Goal: Task Accomplishment & Management: Complete application form

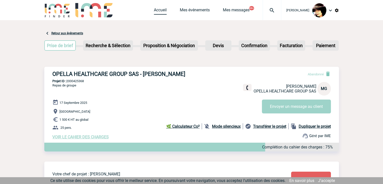
click at [156, 12] on link "Accueil" at bounding box center [160, 11] width 13 height 7
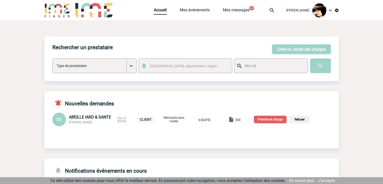
click at [278, 119] on p "Prendre en charge" at bounding box center [270, 120] width 33 height 8
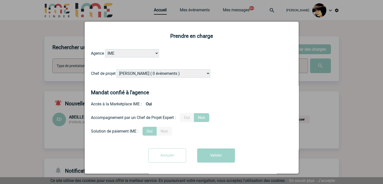
click at [171, 74] on select "[PERSON_NAME] ( 0 évènements ) [PERSON_NAME] ( 199 évènements ) [PERSON_NAME] (…" at bounding box center [164, 73] width 94 height 8
select select "131234"
click at [171, 74] on select "[PERSON_NAME] ( 0 évènements ) [PERSON_NAME] ( 199 évènements ) [PERSON_NAME] (…" at bounding box center [164, 73] width 94 height 8
drag, startPoint x: 188, startPoint y: 119, endPoint x: 192, endPoint y: 121, distance: 3.8
click at [189, 119] on label "Oui" at bounding box center [187, 117] width 14 height 9
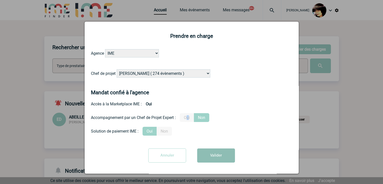
click at [217, 156] on button "Valider" at bounding box center [216, 155] width 38 height 14
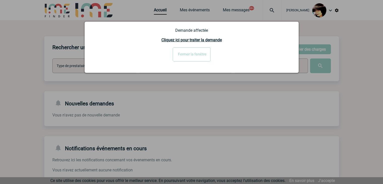
click at [181, 56] on input "Fermer la fenêtre" at bounding box center [192, 54] width 38 height 14
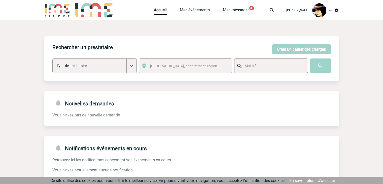
click at [268, 10] on img at bounding box center [272, 10] width 18 height 6
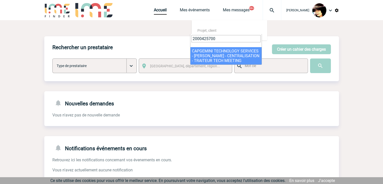
type input "2000425700"
select select "25201"
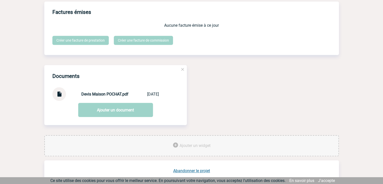
scroll to position [487, 0]
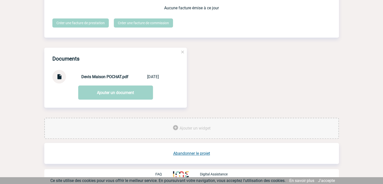
click at [187, 152] on link "Abandonner le projet" at bounding box center [191, 153] width 37 height 5
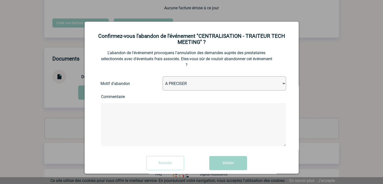
click at [225, 84] on select "A PRECISER Projet annulé Projet reporté Evénement organisé en interne A fait ap…" at bounding box center [224, 83] width 123 height 14
select select "ABANDON_PROJET_02"
click at [163, 77] on select "A PRECISER Projet annulé Projet reporté Evénement organisé en interne A fait ap…" at bounding box center [224, 83] width 123 height 14
click at [220, 160] on button "Valider" at bounding box center [228, 163] width 38 height 14
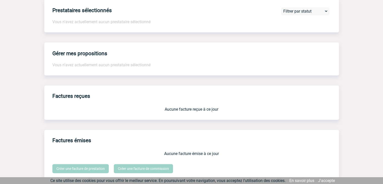
scroll to position [281, 0]
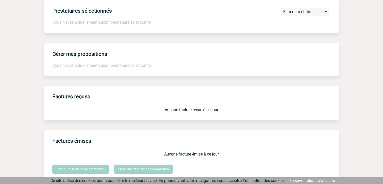
click at [230, 101] on h3 "Factures reçues" at bounding box center [195, 96] width 287 height 13
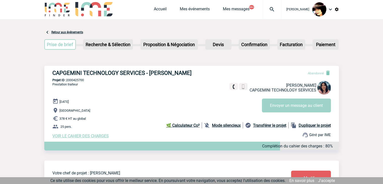
scroll to position [0, 0]
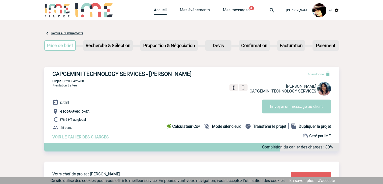
click at [158, 13] on link "Accueil" at bounding box center [160, 11] width 13 height 7
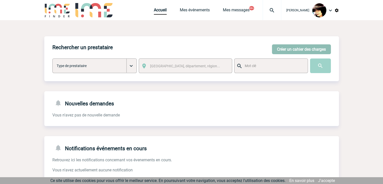
click at [281, 51] on button "Créer un cahier des charges" at bounding box center [301, 49] width 59 height 10
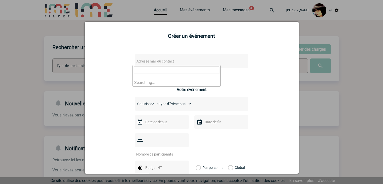
click at [179, 60] on span "Adresse mail du contact" at bounding box center [178, 61] width 88 height 7
drag, startPoint x: 88, startPoint y: 70, endPoint x: 42, endPoint y: 70, distance: 46.3
click at [42, 70] on body "Rachel SABOUREAU Accueil Mes événements 99+" at bounding box center [191, 154] width 383 height 309
paste input "frederique.thai"
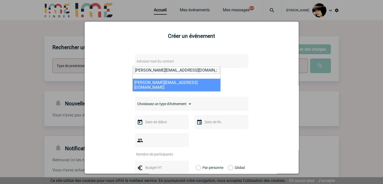
type input "frederique.thai@sanofi.com"
select select "122089"
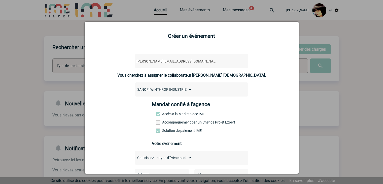
click at [156, 123] on span at bounding box center [158, 122] width 4 height 4
click at [0, 0] on input "Accompagnement par un Chef de Projet Expert" at bounding box center [0, 0] width 0 height 0
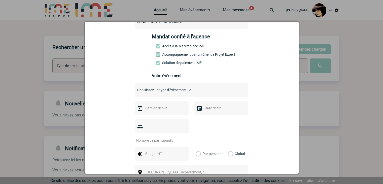
scroll to position [76, 0]
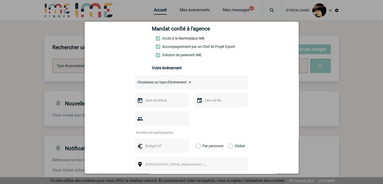
click at [144, 83] on select "Choisissez un type d'évènement Séminaire avec nuitée Séminaire sans nuitée Repa…" at bounding box center [163, 82] width 57 height 7
select select "3"
click at [135, 80] on select "Choisissez un type d'évènement Séminaire avec nuitée Séminaire sans nuitée Repa…" at bounding box center [163, 82] width 57 height 7
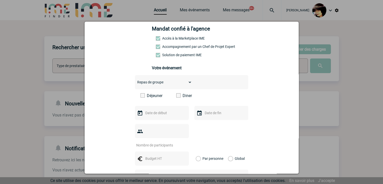
click at [149, 113] on input "text" at bounding box center [161, 113] width 35 height 7
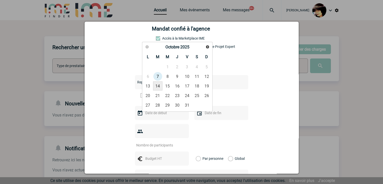
click at [161, 86] on link "14" at bounding box center [157, 85] width 9 height 9
type input "14-10-2025"
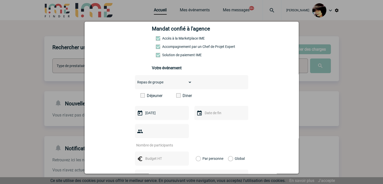
click at [154, 142] on input "number" at bounding box center [158, 145] width 47 height 7
type input "8"
click at [151, 155] on input "text" at bounding box center [161, 158] width 35 height 7
type input "160"
click at [228, 151] on label "Global" at bounding box center [229, 158] width 3 height 14
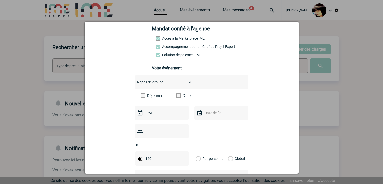
click at [0, 0] on input "Global" at bounding box center [0, 0] width 0 height 0
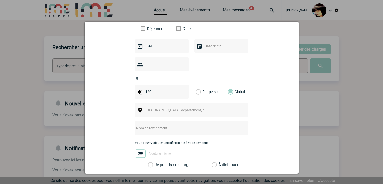
scroll to position [151, 0]
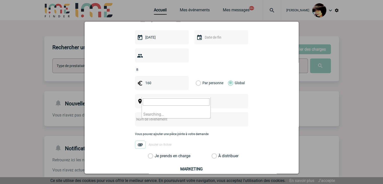
click at [161, 99] on span "Ville, département, région..." at bounding box center [181, 101] width 70 height 4
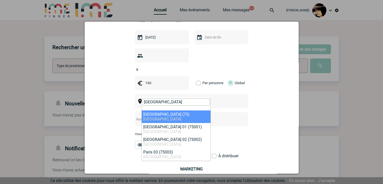
type input "paris"
select select "3"
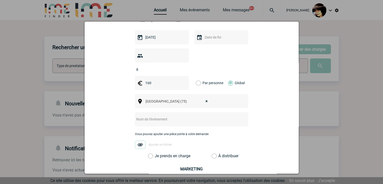
click at [165, 116] on input "text" at bounding box center [185, 119] width 100 height 7
paste input "Réservation pour le 14 oct."
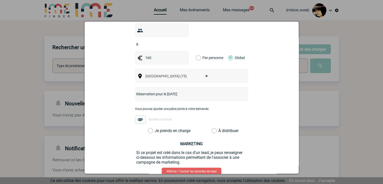
type input "Réservation pour le 14 oct."
click at [213, 128] on label "À distribuer" at bounding box center [214, 130] width 5 height 5
click at [0, 0] on input "À distribuer" at bounding box center [0, 0] width 0 height 0
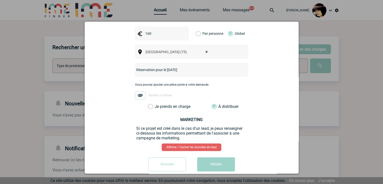
scroll to position [202, 0]
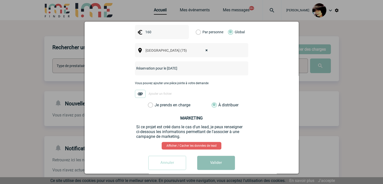
click at [224, 156] on button "Valider" at bounding box center [216, 163] width 38 height 14
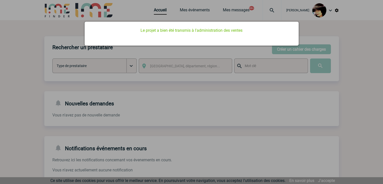
scroll to position [0, 0]
drag, startPoint x: 267, startPoint y: 153, endPoint x: 233, endPoint y: 105, distance: 58.8
click at [267, 152] on div at bounding box center [191, 92] width 383 height 184
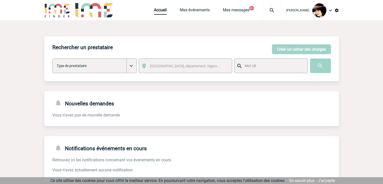
click at [155, 11] on body "Rachel SABOUREAU Accueil Mes événements 99+" at bounding box center [191, 154] width 383 height 309
click at [154, 11] on link "Accueil" at bounding box center [160, 11] width 13 height 7
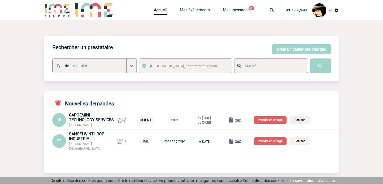
click at [241, 140] on span "Voir" at bounding box center [238, 141] width 6 height 4
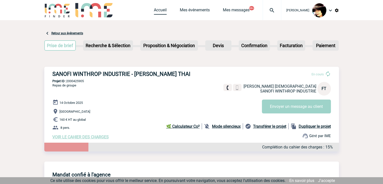
click at [157, 11] on link "Accueil" at bounding box center [160, 11] width 13 height 7
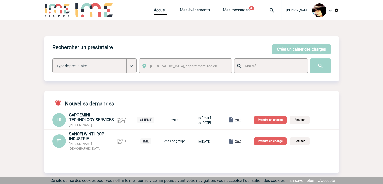
click at [275, 140] on p "Prendre en charge" at bounding box center [270, 141] width 33 height 8
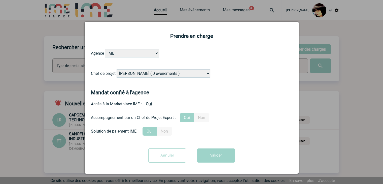
click at [158, 72] on select "Alizée VERLAGUET ( 0 évènements ) Anne-Françoise BONHOMME ( 199 évènements ) An…" at bounding box center [164, 73] width 94 height 8
select select "132753"
click at [117, 70] on select "Alizée VERLAGUET ( 0 évènements ) Anne-Françoise BONHOMME ( 199 évènements ) An…" at bounding box center [164, 73] width 94 height 8
click at [216, 159] on button "Valider" at bounding box center [216, 155] width 38 height 14
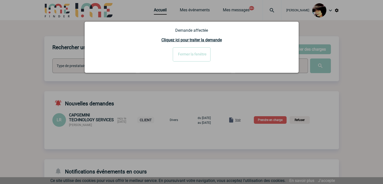
click at [188, 52] on input "Fermer la fenêtre" at bounding box center [192, 54] width 38 height 14
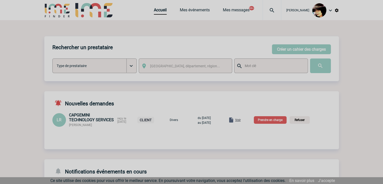
click at [241, 121] on span "Voir" at bounding box center [238, 120] width 6 height 4
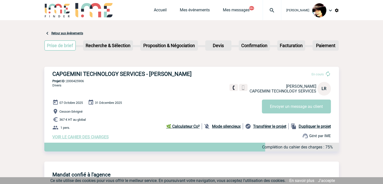
click at [91, 139] on span "VOIR LE CAHIER DES CHARGES" at bounding box center [80, 136] width 56 height 5
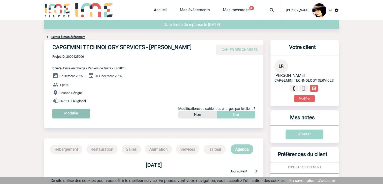
click at [74, 115] on input "Modifier" at bounding box center [71, 114] width 38 height 10
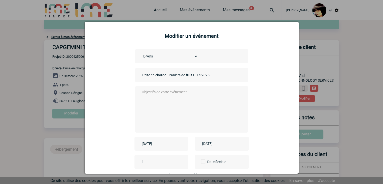
click at [141, 75] on input "Prise en charge - Paniers de fruits - T4 2025" at bounding box center [176, 75] width 71 height 7
type input "CENTRALISATION - Prise en charge - Paniers de fruits - T4 2025"
click at [159, 98] on textarea at bounding box center [190, 109] width 99 height 40
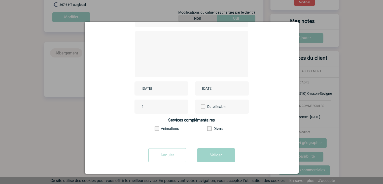
scroll to position [101, 0]
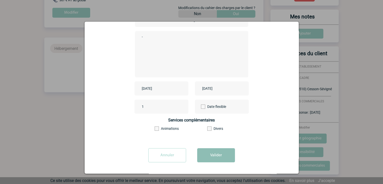
type textarea "-"
click at [211, 152] on button "Valider" at bounding box center [216, 155] width 38 height 14
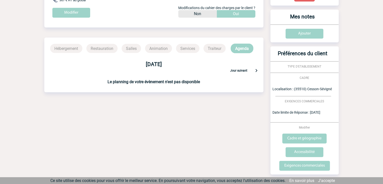
click at [207, 103] on div "Date limite de réponse le 09-10-2025 Retour à mon événement CAPGEMINI TECHNOLOG…" at bounding box center [191, 58] width 295 height 279
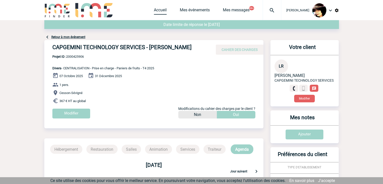
click at [154, 10] on link "Accueil" at bounding box center [160, 11] width 13 height 7
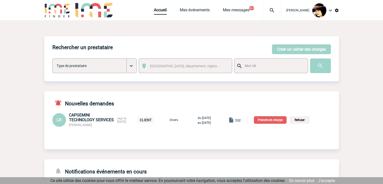
click at [289, 124] on div "LR CAPGEMINI TECHNOLOGY SERVICES Laura REMADNA reçu le 07-10-2025 CLIENT Divers…" at bounding box center [191, 120] width 295 height 14
click at [284, 122] on p "Prendre en charge" at bounding box center [270, 120] width 33 height 8
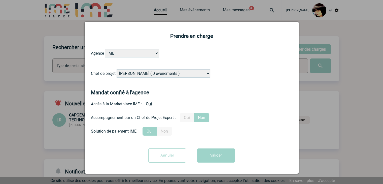
click at [180, 73] on select "Alizée VERLAGUET ( 0 évènements ) Anne-Françoise BONHOMME ( 199 évènements ) An…" at bounding box center [164, 73] width 94 height 8
select select "131349"
click at [180, 73] on select "Alizée VERLAGUET ( 0 évènements ) Anne-Françoise BONHOMME ( 199 évènements ) An…" at bounding box center [164, 73] width 94 height 8
click at [212, 149] on button "Valider" at bounding box center [216, 155] width 38 height 14
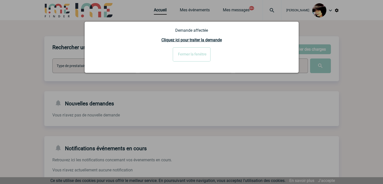
click at [252, 103] on div at bounding box center [191, 92] width 383 height 184
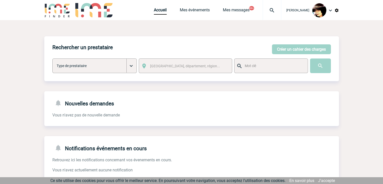
click at [337, 11] on img at bounding box center [336, 10] width 5 height 5
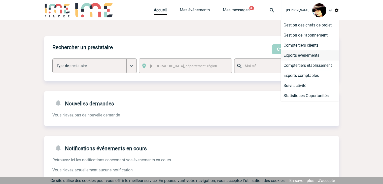
click at [302, 54] on li "Exports événements" at bounding box center [310, 55] width 58 height 10
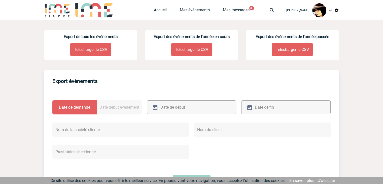
click at [104, 51] on p "Telecharger le CSV" at bounding box center [90, 49] width 41 height 13
click at [266, 12] on img at bounding box center [272, 10] width 18 height 6
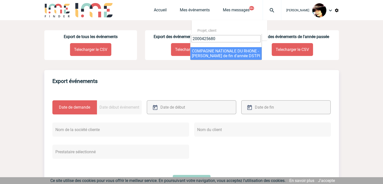
type input "2000425680"
select select "25181"
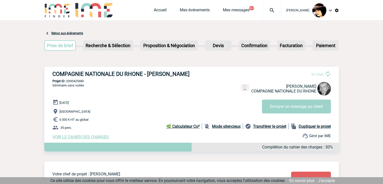
click at [96, 139] on span "VOIR LE CAHIER DES CHARGES" at bounding box center [80, 136] width 56 height 5
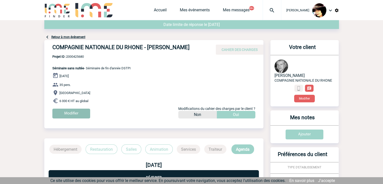
click at [71, 116] on input "Modifier" at bounding box center [71, 114] width 38 height 10
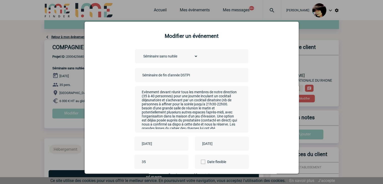
click at [141, 75] on input "Séminaire de fin d'année DSTPI" at bounding box center [176, 75] width 71 height 7
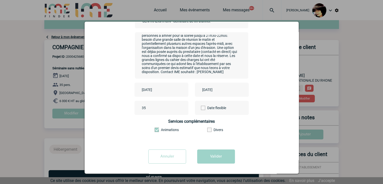
scroll to position [56, 0]
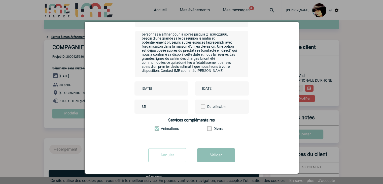
type input "CENTRALISATION - Séminaire de fin d'année DSTPI"
click at [225, 152] on button "Valider" at bounding box center [216, 155] width 38 height 14
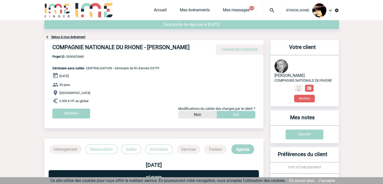
click at [263, 9] on img at bounding box center [272, 10] width 18 height 6
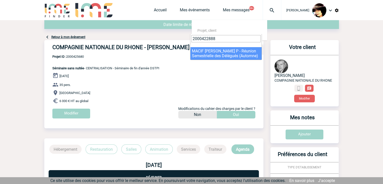
type input "2000422888"
select select "22389"
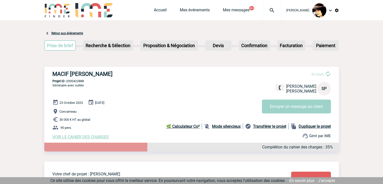
click at [100, 137] on span "VOIR LE CAHIER DES CHARGES" at bounding box center [80, 136] width 56 height 5
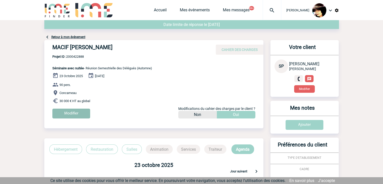
click at [71, 112] on input "Modifier" at bounding box center [71, 114] width 38 height 10
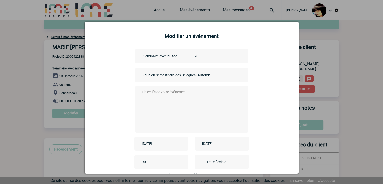
click at [141, 75] on input "Réunion Semestrielle des Délégués (Automne)" at bounding box center [176, 75] width 71 height 7
type input "CENTRALISATION - Réunion Semestrielle des Délégués (Automne)"
click at [196, 103] on textarea at bounding box center [190, 109] width 99 height 40
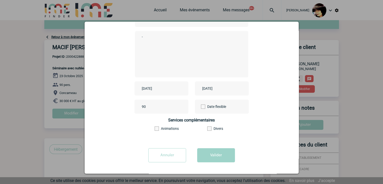
scroll to position [56, 0]
type textarea "-"
click at [212, 152] on button "Valider" at bounding box center [216, 155] width 38 height 14
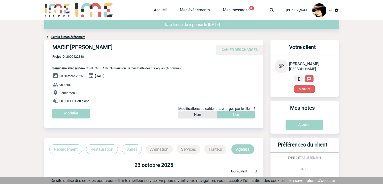
click at [265, 10] on img at bounding box center [272, 10] width 18 height 6
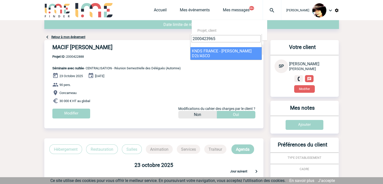
type input "2000423965"
select select "23466"
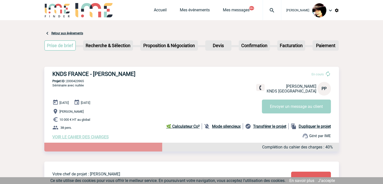
click at [87, 139] on span "VOIR LE CAHIER DES CHARGES" at bounding box center [80, 136] width 56 height 5
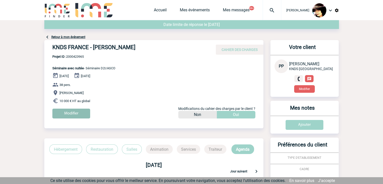
click at [66, 112] on input "Modifier" at bounding box center [71, 114] width 38 height 10
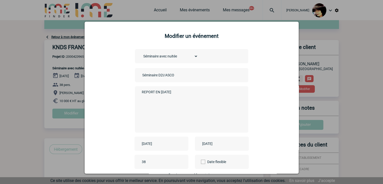
click at [141, 77] on input "Séminaire D2I/ASCO" at bounding box center [176, 75] width 71 height 7
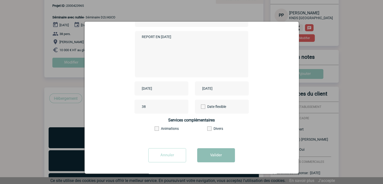
scroll to position [101, 0]
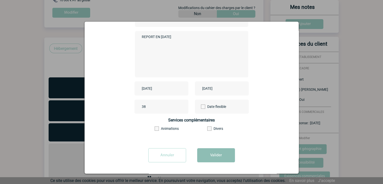
type input "CENTRALISATION - Séminaire D2I/ASCO"
click at [216, 159] on button "Valider" at bounding box center [216, 155] width 38 height 14
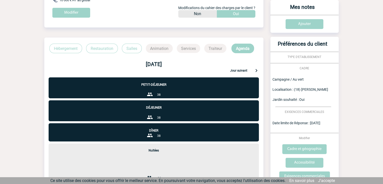
click at [228, 101] on p "Déjeuner" at bounding box center [154, 104] width 210 height 9
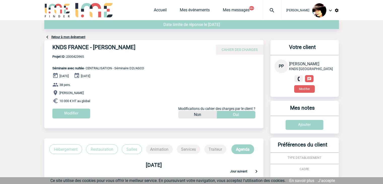
click at [265, 10] on img at bounding box center [272, 10] width 18 height 6
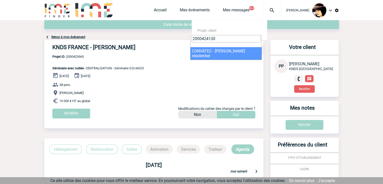
type input "2000424130"
drag, startPoint x: 205, startPoint y: 54, endPoint x: 211, endPoint y: 55, distance: 5.6
select select "23631"
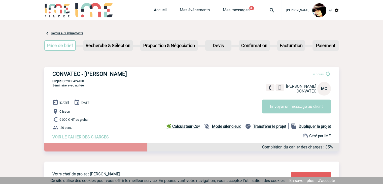
click at [101, 138] on span "VOIR LE CAHIER DES CHARGES" at bounding box center [80, 136] width 56 height 5
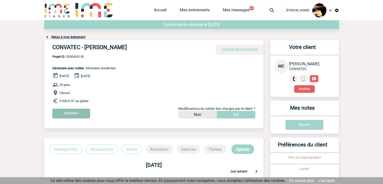
click at [82, 114] on input "Modifier" at bounding box center [71, 114] width 38 height 10
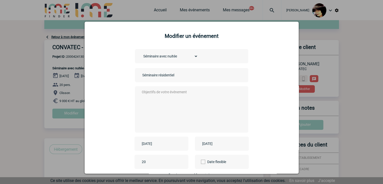
click at [141, 75] on input "Séminaire résidentiel" at bounding box center [176, 75] width 71 height 7
type input "CENTRALISATION - Séminaire résidentiel"
click at [172, 115] on textarea at bounding box center [190, 109] width 99 height 40
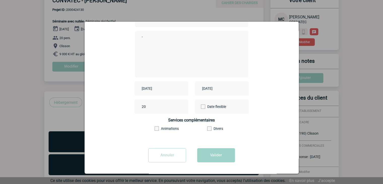
scroll to position [76, 0]
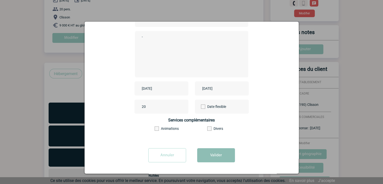
type textarea "-"
click at [213, 153] on button "Valider" at bounding box center [216, 155] width 38 height 14
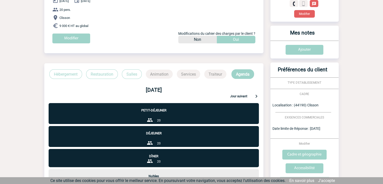
scroll to position [0, 0]
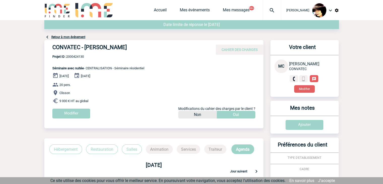
click at [270, 10] on img at bounding box center [272, 10] width 18 height 6
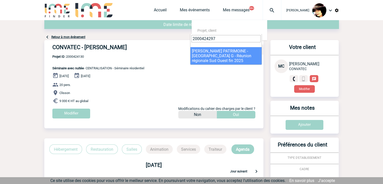
type input "2000424297"
select select "23798"
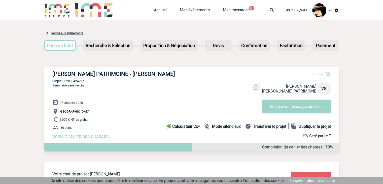
click at [84, 138] on span "VOIR LE CAHIER DES CHARGES" at bounding box center [80, 136] width 56 height 5
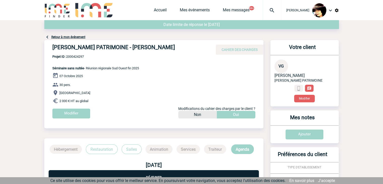
click at [71, 107] on div "[DATE] 30 pers. [GEOGRAPHIC_DATA] 2 000 € HT au global Modifier Modifications d…" at bounding box center [157, 98] width 211 height 50
click at [73, 111] on input "Modifier" at bounding box center [71, 114] width 38 height 10
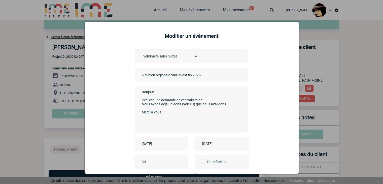
click at [141, 75] on input "Réunion régionale Sud Ouest fin 2025" at bounding box center [176, 75] width 71 height 7
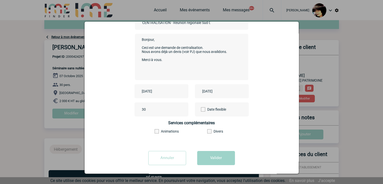
scroll to position [56, 0]
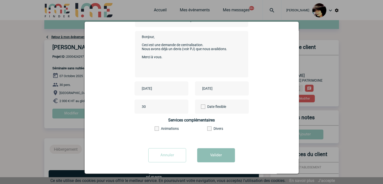
type input "CENTRALISATION - Réunion régionale Sud Ouest fin 2025"
click at [216, 152] on button "Valider" at bounding box center [216, 155] width 38 height 14
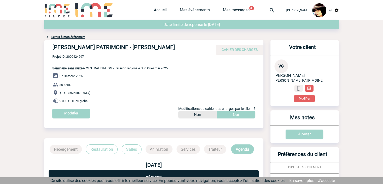
click at [268, 12] on img at bounding box center [272, 10] width 18 height 6
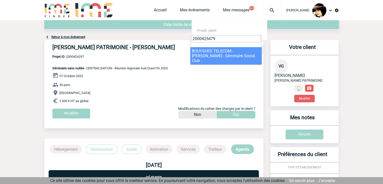
type input "2000425479"
select select "24980"
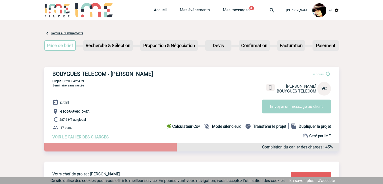
click at [94, 138] on span "VOIR LE CAHIER DES CHARGES" at bounding box center [80, 136] width 56 height 5
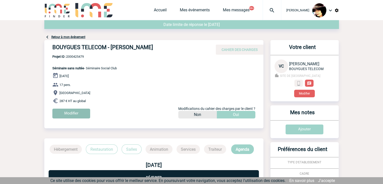
click at [84, 113] on input "Modifier" at bounding box center [71, 114] width 38 height 10
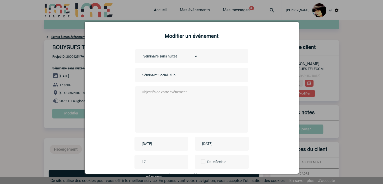
click at [141, 76] on input "Séminaire Social Club" at bounding box center [176, 75] width 71 height 7
type input "CENTRALISATION - Séminaire Social Club"
click at [174, 107] on textarea at bounding box center [190, 109] width 99 height 40
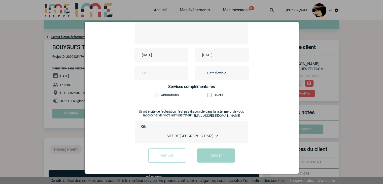
scroll to position [90, 0]
type textarea "-"
click at [215, 154] on button "Valider" at bounding box center [216, 155] width 38 height 14
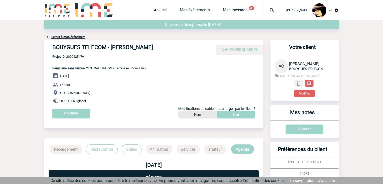
click at [267, 10] on img at bounding box center [272, 10] width 18 height 6
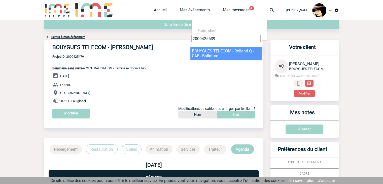
type input "2000425539"
select select "25040"
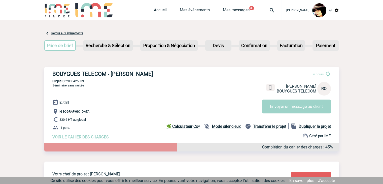
click at [88, 138] on span "VOIR LE CAHIER DES CHARGES" at bounding box center [80, 136] width 56 height 5
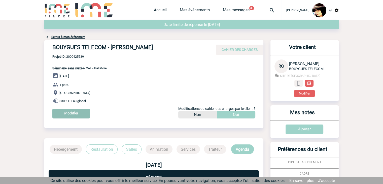
click at [75, 116] on input "Modifier" at bounding box center [71, 114] width 38 height 10
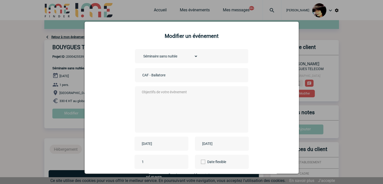
click at [141, 76] on input "CAF - Ballatore" at bounding box center [176, 75] width 71 height 7
type input "CENTRALISATION - Ballatore"
click at [165, 110] on textarea at bounding box center [190, 109] width 99 height 40
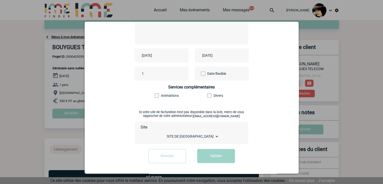
scroll to position [90, 0]
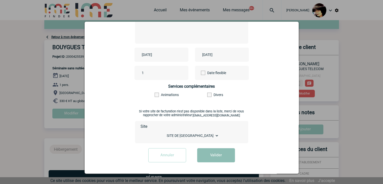
type textarea "-"
click at [208, 155] on button "Valider" at bounding box center [216, 155] width 38 height 14
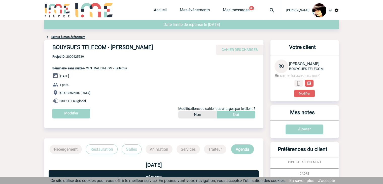
click at [267, 10] on img at bounding box center [272, 10] width 18 height 6
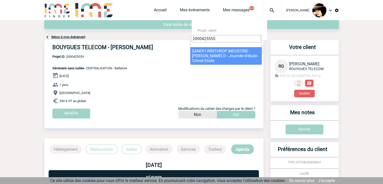
type input "2000425555"
select select "25056"
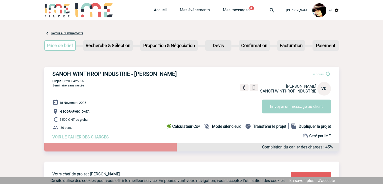
click at [96, 137] on span "VOIR LE CAHIER DES CHARGES" at bounding box center [80, 136] width 56 height 5
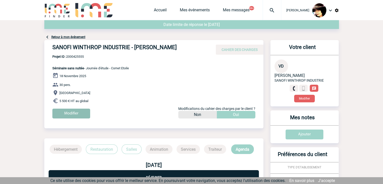
click at [78, 112] on input "Modifier" at bounding box center [71, 114] width 38 height 10
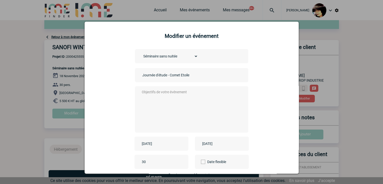
click at [141, 76] on input "Journée d'étude - Comet Etoile" at bounding box center [176, 75] width 71 height 7
type input "CENTRALISATION - Journée d'étude - Comet Etoile"
click at [170, 118] on textarea at bounding box center [190, 109] width 99 height 40
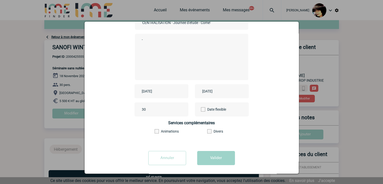
scroll to position [56, 0]
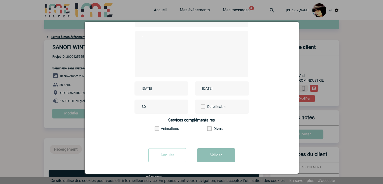
type textarea "-"
click at [215, 152] on button "Valider" at bounding box center [216, 155] width 38 height 14
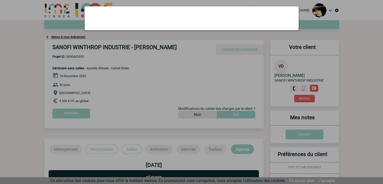
scroll to position [0, 0]
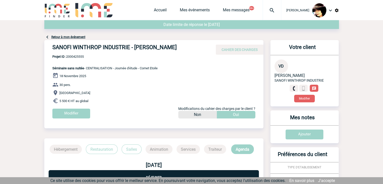
click at [267, 8] on img at bounding box center [272, 10] width 18 height 6
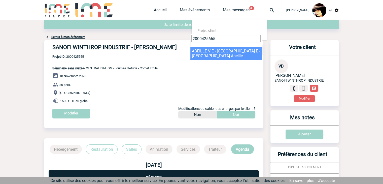
type input "2000425665"
select select "25166"
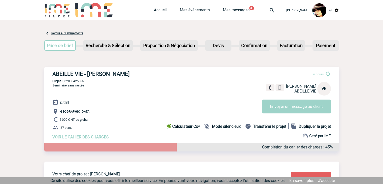
click at [87, 138] on span "VOIR LE CAHIER DES CHARGES" at bounding box center [80, 136] width 56 height 5
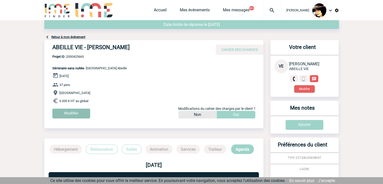
click at [78, 115] on input "Modifier" at bounding box center [71, 114] width 38 height 10
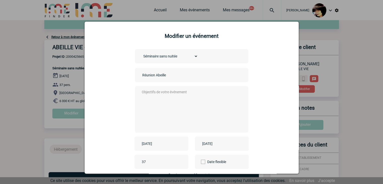
click at [141, 76] on input "Réunion Abeille" at bounding box center [176, 75] width 71 height 7
type input "CENTRALISATION - Réunion Abeille"
click at [175, 115] on textarea at bounding box center [190, 109] width 99 height 40
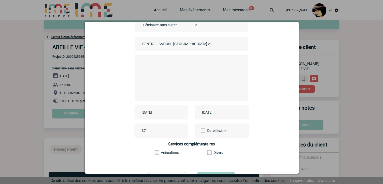
scroll to position [56, 0]
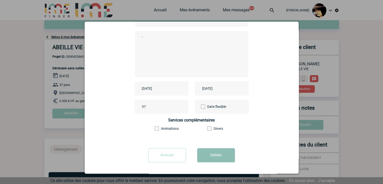
type textarea "-"
click at [213, 150] on button "Valider" at bounding box center [216, 155] width 38 height 14
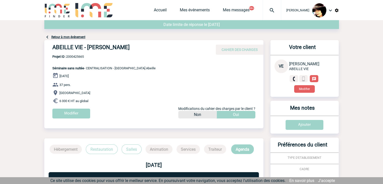
click at [268, 11] on img at bounding box center [272, 10] width 18 height 6
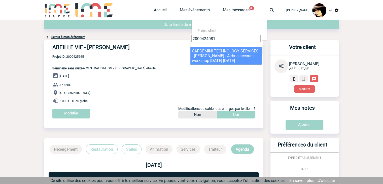
type input "2000424081"
select select "23582"
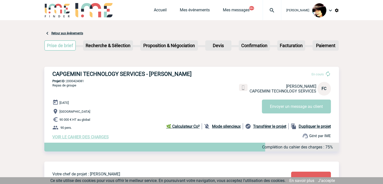
click at [87, 139] on span "VOIR LE CAHIER DES CHARGES" at bounding box center [80, 136] width 56 height 5
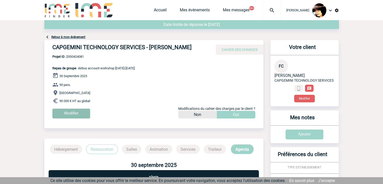
click at [62, 113] on input "Modifier" at bounding box center [71, 114] width 38 height 10
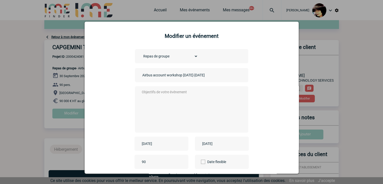
drag, startPoint x: 140, startPoint y: 76, endPoint x: 143, endPoint y: 77, distance: 2.9
click at [141, 76] on input "Airbus account workshop 30Sept-3Oct" at bounding box center [176, 75] width 71 height 7
type input "CENTRALISATION - Airbus account workshop 30Sept-3Oct"
click at [190, 117] on textarea at bounding box center [190, 109] width 99 height 40
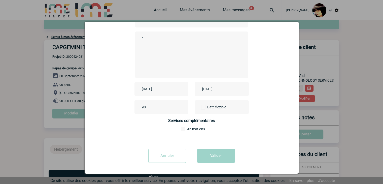
scroll to position [56, 0]
type textarea "-"
click at [208, 152] on button "Valider" at bounding box center [216, 155] width 38 height 14
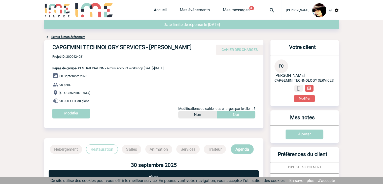
click at [266, 10] on img at bounding box center [272, 10] width 18 height 6
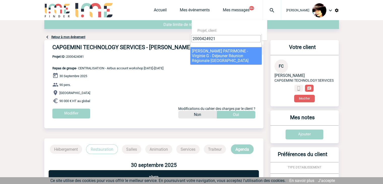
type input "2000424921"
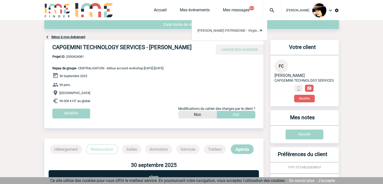
select select "24422"
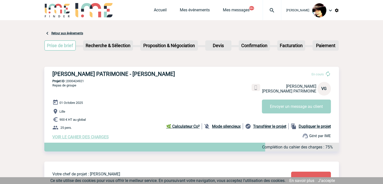
click at [104, 136] on span "VOIR LE CAHIER DES CHARGES" at bounding box center [80, 136] width 56 height 5
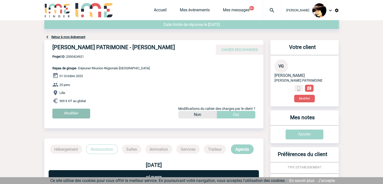
click at [72, 115] on input "Modifier" at bounding box center [71, 114] width 38 height 10
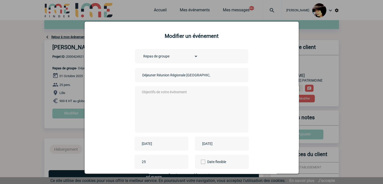
click at [141, 76] on input "Déjeuner Réunion Régionale [GEOGRAPHIC_DATA]" at bounding box center [176, 75] width 71 height 7
type input "CENTRALISATION - Déjeuner Réunion Régionale [GEOGRAPHIC_DATA]"
click at [155, 98] on textarea at bounding box center [190, 109] width 99 height 40
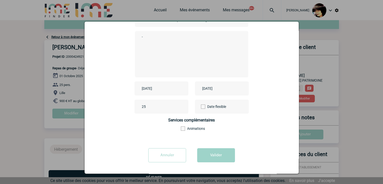
scroll to position [56, 0]
type textarea "-"
click at [226, 154] on button "Valider" at bounding box center [216, 155] width 38 height 14
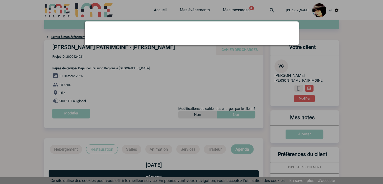
scroll to position [0, 0]
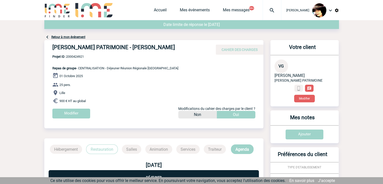
click at [267, 11] on img at bounding box center [272, 10] width 18 height 6
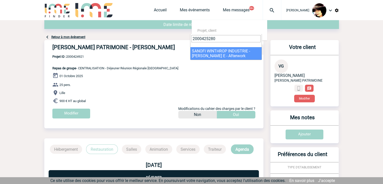
type input "2000425280"
select select "24781"
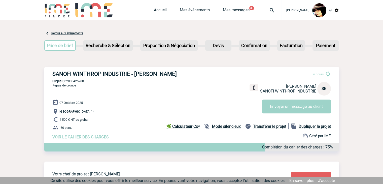
click at [99, 138] on span "VOIR LE CAHIER DES CHARGES" at bounding box center [80, 136] width 56 height 5
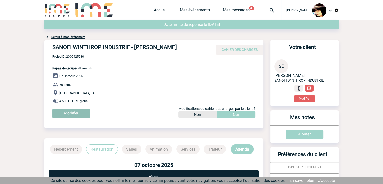
click at [71, 114] on input "Modifier" at bounding box center [71, 114] width 38 height 10
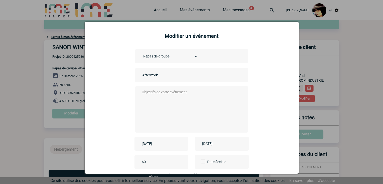
click at [141, 76] on input "Afterwork" at bounding box center [176, 75] width 71 height 7
type input "CENTRALISATION - Afterwork"
click at [166, 99] on textarea at bounding box center [190, 109] width 99 height 40
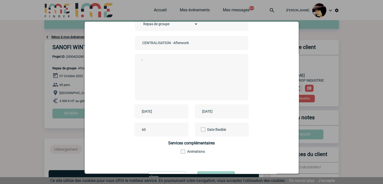
scroll to position [56, 0]
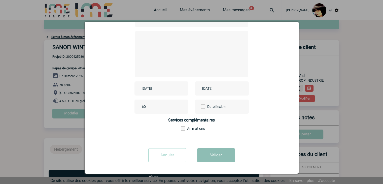
type textarea "-"
click at [210, 158] on button "Valider" at bounding box center [216, 155] width 38 height 14
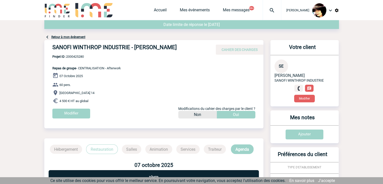
click at [266, 10] on img at bounding box center [272, 10] width 18 height 6
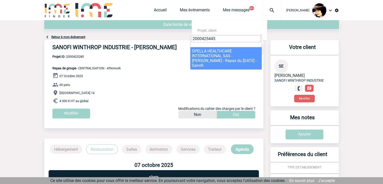
type input "2000425445"
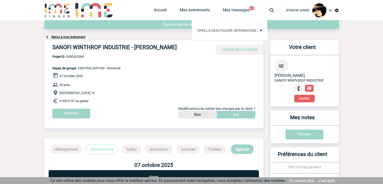
select select "24946"
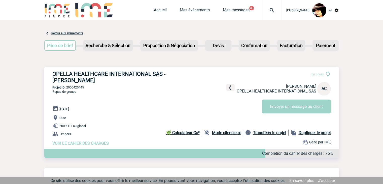
click at [97, 144] on span "VOIR LE CAHIER DES CHARGES" at bounding box center [80, 143] width 56 height 5
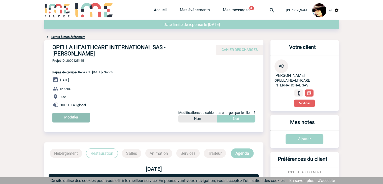
click at [77, 115] on input "Modifier" at bounding box center [71, 118] width 38 height 10
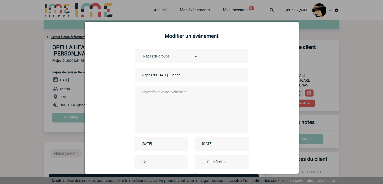
drag, startPoint x: 140, startPoint y: 74, endPoint x: 143, endPoint y: 74, distance: 3.3
click at [141, 74] on input "Repas du [DATE] - Sanofi" at bounding box center [176, 75] width 71 height 7
type input "CENTRALISATION - Repas du [DATE] - Sanofi"
click at [149, 102] on textarea at bounding box center [190, 109] width 99 height 40
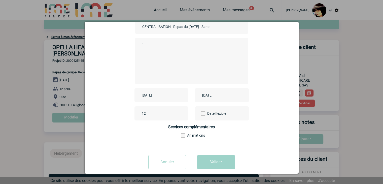
scroll to position [56, 0]
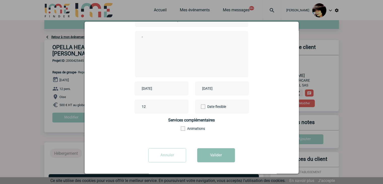
type textarea "-"
click at [212, 159] on button "Valider" at bounding box center [216, 155] width 38 height 14
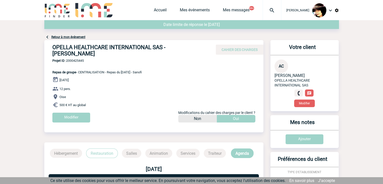
click at [266, 9] on img at bounding box center [272, 10] width 18 height 6
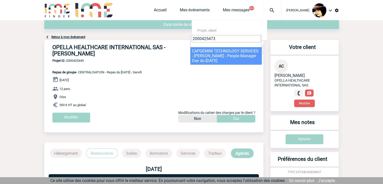
type input "2000425473"
select select "24974"
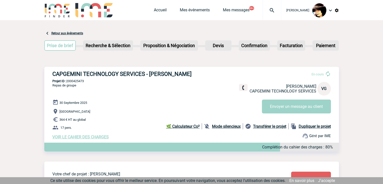
click at [71, 136] on span "VOIR LE CAHIER DES CHARGES" at bounding box center [80, 136] width 56 height 5
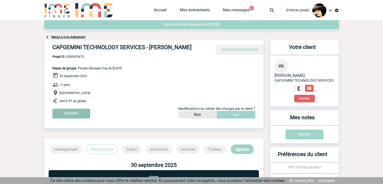
click at [68, 114] on input "Modifier" at bounding box center [71, 114] width 38 height 10
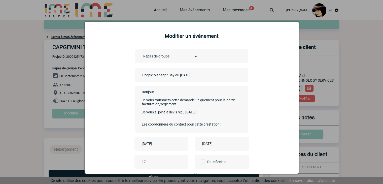
click at [141, 75] on input "People Manager Day du [DATE]" at bounding box center [176, 75] width 71 height 7
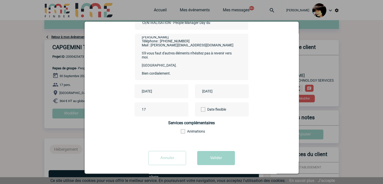
scroll to position [56, 0]
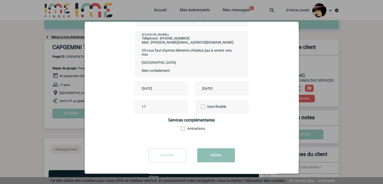
type input "CENTRALISATION - People Manager Day du 30 septembre 2025"
click at [220, 152] on button "Valider" at bounding box center [216, 155] width 38 height 14
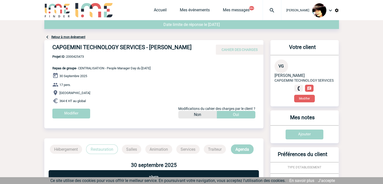
click at [266, 10] on img at bounding box center [272, 10] width 18 height 6
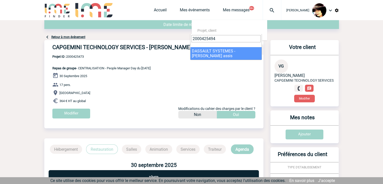
type input "2000425494"
select select "24995"
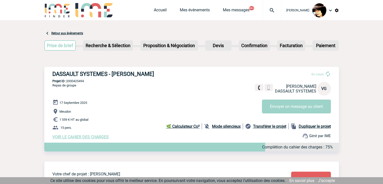
click at [81, 138] on span "VOIR LE CAHIER DES CHARGES" at bounding box center [80, 136] width 56 height 5
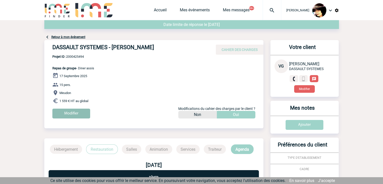
click at [66, 113] on input "Modifier" at bounding box center [71, 114] width 38 height 10
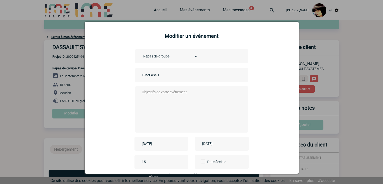
click at [141, 76] on input "Diner assis" at bounding box center [176, 75] width 71 height 7
type input "CENTRALISATION - Diner assis"
click at [177, 115] on textarea at bounding box center [190, 109] width 99 height 40
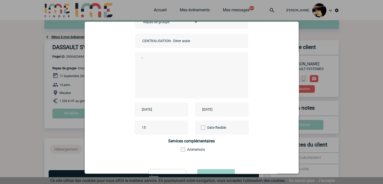
scroll to position [56, 0]
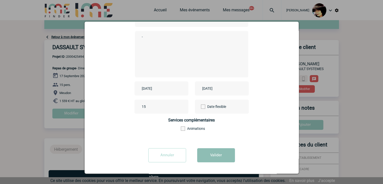
type textarea "-"
click at [207, 153] on button "Valider" at bounding box center [216, 155] width 38 height 14
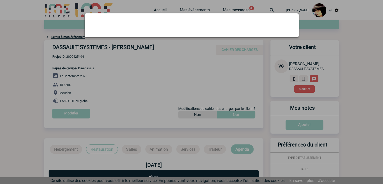
scroll to position [0, 0]
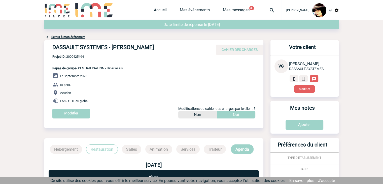
click at [267, 12] on img at bounding box center [272, 10] width 18 height 6
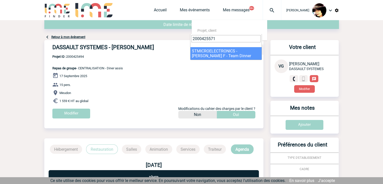
type input "2000425571"
select select "25072"
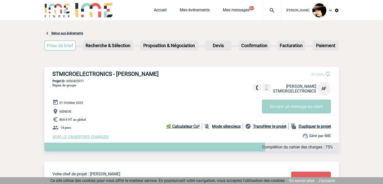
click at [91, 138] on span "VOIR LE CAHIER DES CHARGES" at bounding box center [80, 136] width 56 height 5
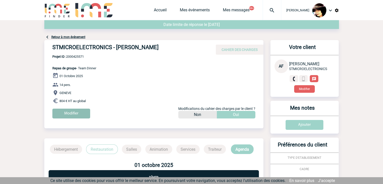
click at [70, 113] on input "Modifier" at bounding box center [71, 114] width 38 height 10
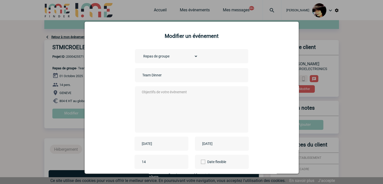
click at [141, 78] on input "Team Dinner" at bounding box center [176, 75] width 71 height 7
type input "CENTRALISATION - Team Dinner"
click at [171, 101] on textarea at bounding box center [190, 109] width 99 height 40
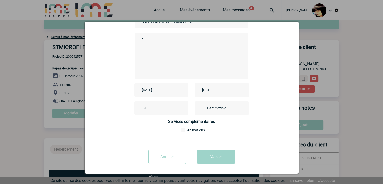
scroll to position [56, 0]
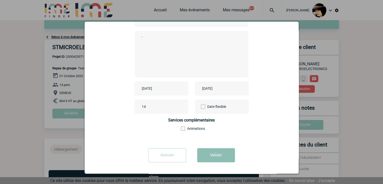
type textarea "-"
click at [219, 153] on button "Valider" at bounding box center [216, 155] width 38 height 14
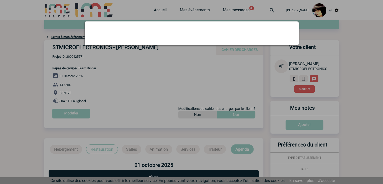
scroll to position [0, 0]
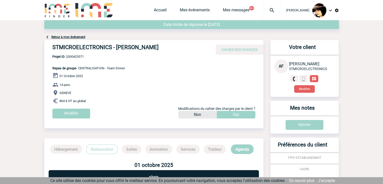
click at [266, 9] on img at bounding box center [272, 10] width 18 height 6
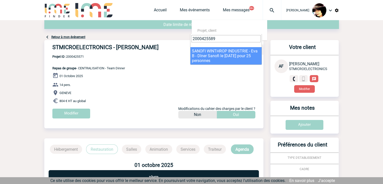
type input "2000425589"
select select "25090"
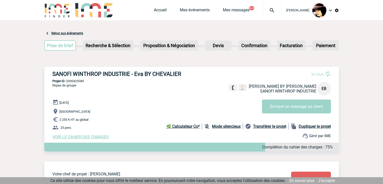
click at [83, 138] on span "VOIR LE CAHIER DES CHARGES" at bounding box center [80, 136] width 56 height 5
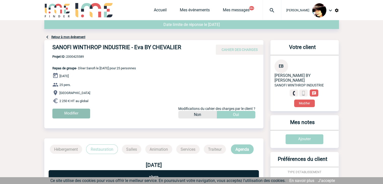
click at [70, 113] on input "Modifier" at bounding box center [71, 114] width 38 height 10
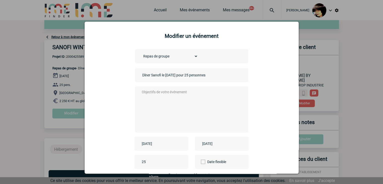
click at [141, 76] on input "Dîner Sanofi le 6/10/25 pour 25 personnes" at bounding box center [176, 75] width 71 height 7
type input "CENTRALISATION - Dîner Sanofi le 6/10/25 pour 25 personnes"
click at [159, 111] on textarea at bounding box center [190, 109] width 99 height 40
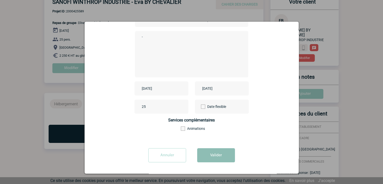
scroll to position [76, 0]
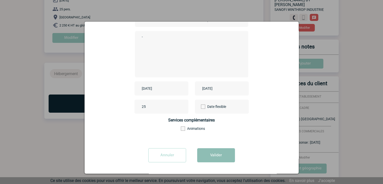
type textarea "-"
click at [218, 155] on button "Valider" at bounding box center [216, 155] width 38 height 14
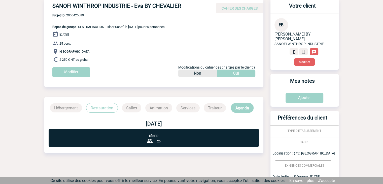
scroll to position [0, 0]
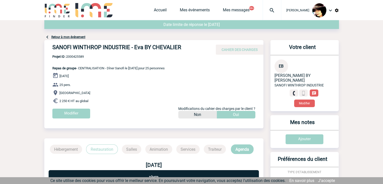
click at [268, 9] on img at bounding box center [272, 10] width 18 height 6
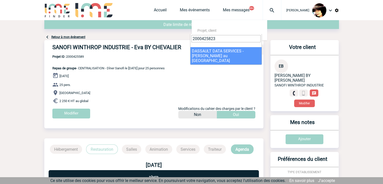
type input "2000425823"
select select "25324"
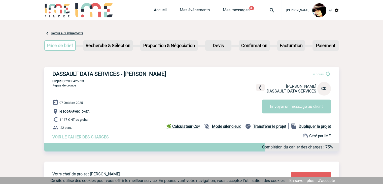
click at [83, 137] on span "VOIR LE CAHIER DES CHARGES" at bounding box center [80, 136] width 56 height 5
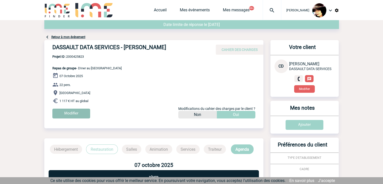
click at [65, 113] on input "Modifier" at bounding box center [71, 114] width 38 height 10
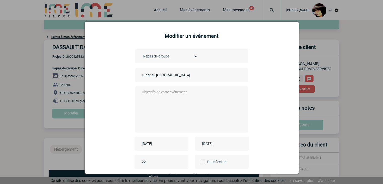
click at [141, 76] on input "DIner au [GEOGRAPHIC_DATA]" at bounding box center [176, 75] width 71 height 7
type input "CENTRALISATION - DIner au [GEOGRAPHIC_DATA]"
click at [153, 116] on textarea at bounding box center [190, 109] width 99 height 40
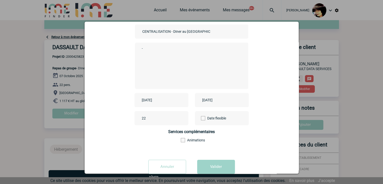
scroll to position [56, 0]
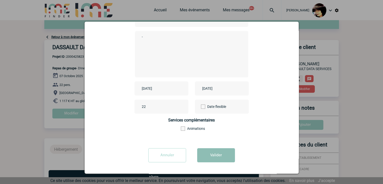
type textarea "-"
click at [216, 150] on button "Valider" at bounding box center [216, 155] width 38 height 14
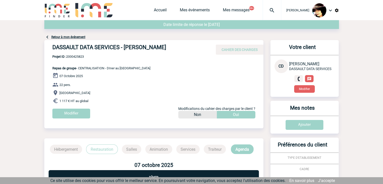
click at [267, 12] on img at bounding box center [272, 10] width 18 height 6
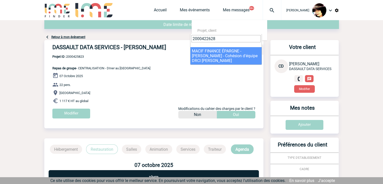
type input "2000422628"
select select "22129"
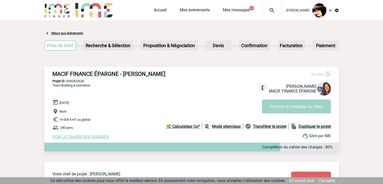
click at [98, 136] on span "VOIR LE CAHIER DES CHARGES" at bounding box center [80, 136] width 56 height 5
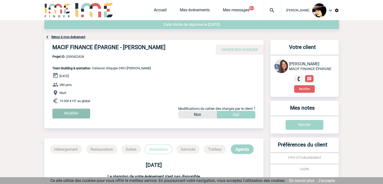
click at [81, 114] on input "Modifier" at bounding box center [71, 114] width 38 height 10
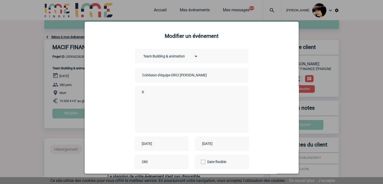
click at [141, 76] on input "Cohésion d'équipe DRCI [PERSON_NAME]" at bounding box center [176, 75] width 71 height 7
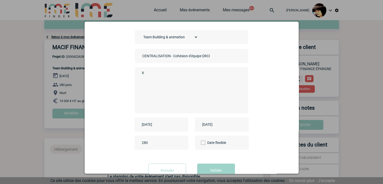
scroll to position [35, 0]
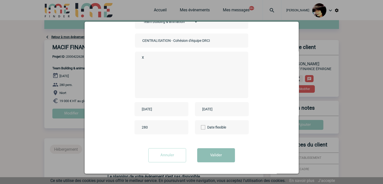
type input "CENTRALISATION - Cohésion d'équipe DRCI [PERSON_NAME]"
click at [214, 154] on button "Valider" at bounding box center [216, 155] width 38 height 14
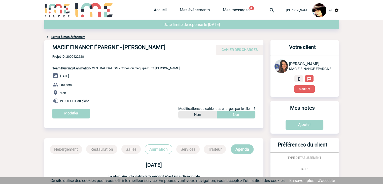
click at [267, 9] on img at bounding box center [272, 10] width 18 height 6
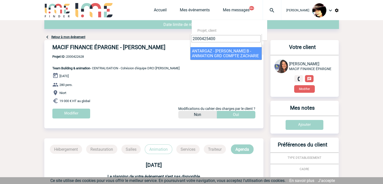
type input "2000425400"
select select "24901"
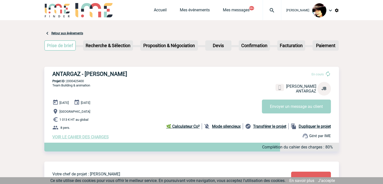
click at [85, 136] on span "VOIR LE CAHIER DES CHARGES" at bounding box center [80, 136] width 56 height 5
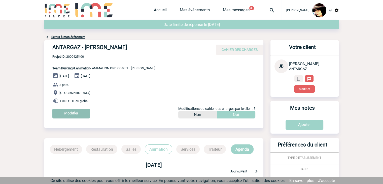
click at [69, 112] on input "Modifier" at bounding box center [71, 114] width 38 height 10
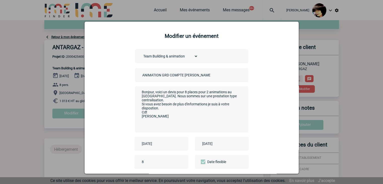
click at [141, 76] on input "ANIMATION GRD COMPTE ZACHARIE" at bounding box center [176, 75] width 71 height 7
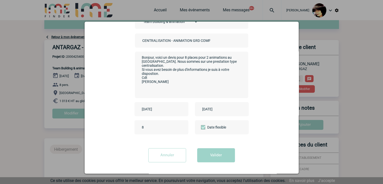
scroll to position [35, 0]
type input "CENTRALISATION - ANIMATION GRD COMPTE ZACHARIE"
click at [213, 154] on button "Valider" at bounding box center [216, 155] width 38 height 14
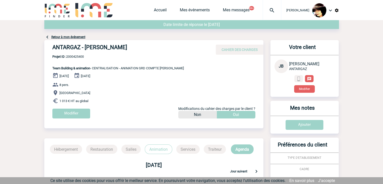
click at [264, 10] on img at bounding box center [272, 10] width 18 height 6
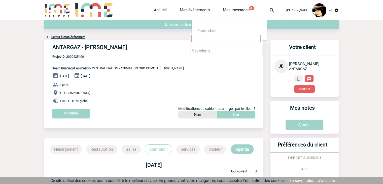
click at [224, 37] on input "search" at bounding box center [225, 38] width 69 height 7
type input "2000425441"
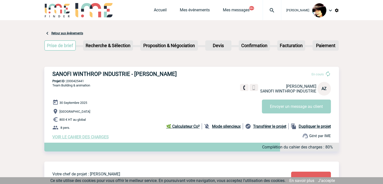
click at [90, 138] on span "VOIR LE CAHIER DES CHARGES" at bounding box center [80, 136] width 56 height 5
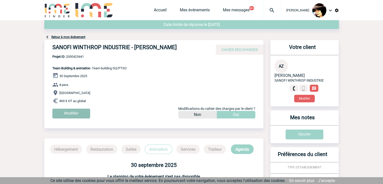
click at [66, 114] on input "Modifier" at bounding box center [71, 114] width 38 height 10
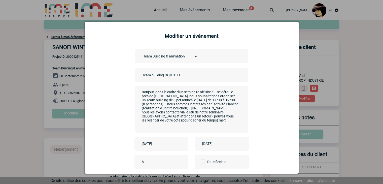
click at [138, 77] on div "Team building GQ/PTSO" at bounding box center [191, 75] width 113 height 14
click at [141, 75] on input "Team building GQ/PTSO" at bounding box center [176, 75] width 71 height 7
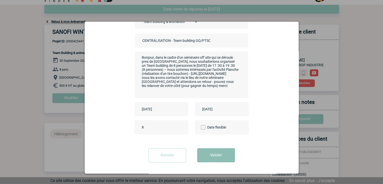
scroll to position [76, 0]
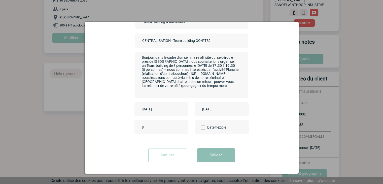
type input "CENTRALISATION - Team building GQ/PTSO"
click at [222, 155] on button "Valider" at bounding box center [216, 155] width 38 height 14
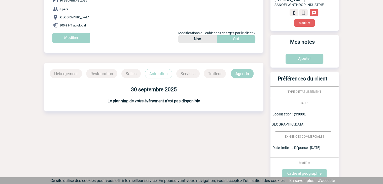
scroll to position [0, 0]
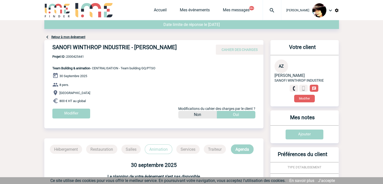
click at [265, 10] on img at bounding box center [272, 10] width 18 height 6
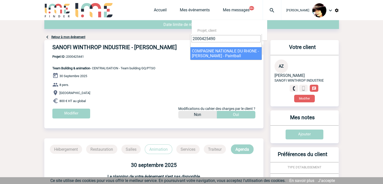
type input "2000425490"
select select "24991"
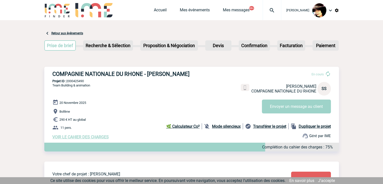
click at [63, 139] on span "VOIR LE CAHIER DES CHARGES" at bounding box center [80, 136] width 56 height 5
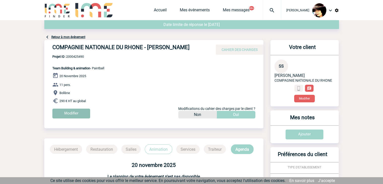
click at [66, 117] on input "Modifier" at bounding box center [71, 114] width 38 height 10
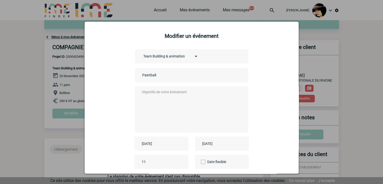
click at [141, 76] on input "Paintball" at bounding box center [176, 75] width 71 height 7
type input "CENTRALISATION - Paintball"
click at [187, 106] on textarea at bounding box center [190, 109] width 99 height 40
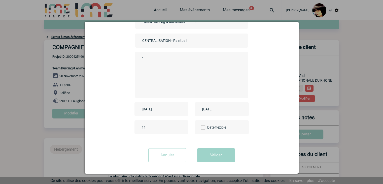
scroll to position [35, 0]
type textarea "-"
click at [210, 154] on button "Valider" at bounding box center [216, 155] width 38 height 14
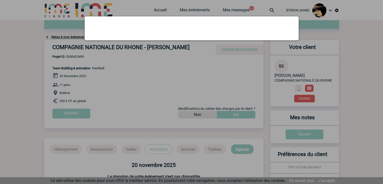
scroll to position [0, 0]
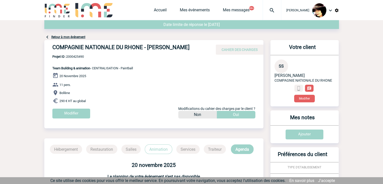
click at [265, 11] on img at bounding box center [272, 10] width 18 height 6
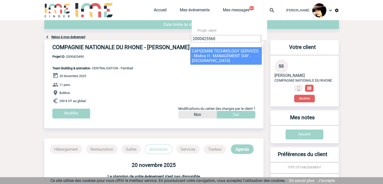
type input "2000425560"
select select "25061"
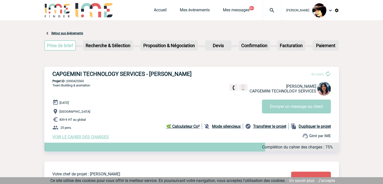
click at [106, 138] on span "VOIR LE CAHIER DES CHARGES" at bounding box center [80, 136] width 56 height 5
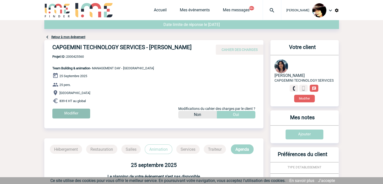
click at [81, 110] on input "Modifier" at bounding box center [71, 114] width 38 height 10
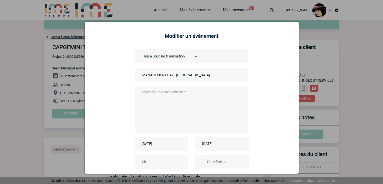
click at [141, 75] on input "MANAGEMENT DAY - [GEOGRAPHIC_DATA]" at bounding box center [176, 75] width 71 height 7
type input "CENTRALISATION - MANAGEMENT DAY - [GEOGRAPHIC_DATA]"
click at [193, 104] on textarea at bounding box center [190, 109] width 99 height 40
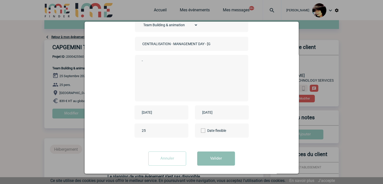
scroll to position [35, 0]
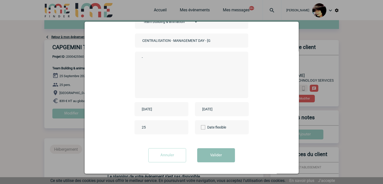
type textarea "-"
click at [209, 155] on button "Valider" at bounding box center [216, 155] width 38 height 14
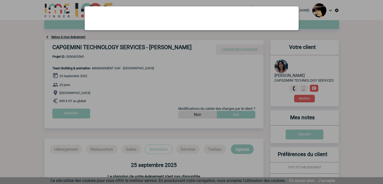
scroll to position [0, 0]
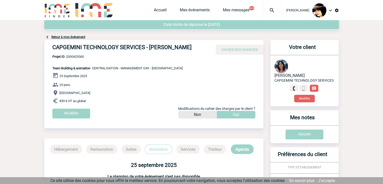
click at [268, 10] on img at bounding box center [272, 10] width 18 height 6
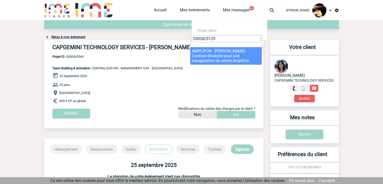
type input "2000425129"
select select "24630"
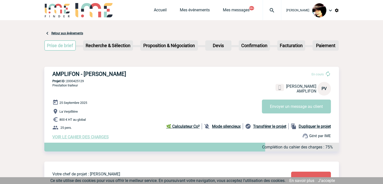
click at [85, 135] on span "VOIR LE CAHIER DES CHARGES" at bounding box center [80, 136] width 56 height 5
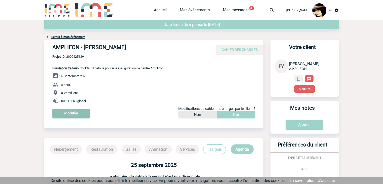
click at [72, 114] on input "Modifier" at bounding box center [71, 114] width 38 height 10
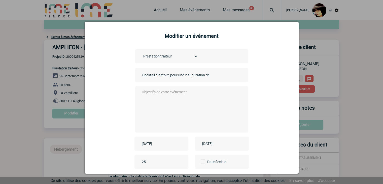
click at [141, 76] on input "Cocktail dinatoire pour une inauguration de centre Amplifon" at bounding box center [176, 75] width 71 height 7
type input "CENTRALISATION - Cocktail dinatoire pour une inauguration de centre Amplifon"
click at [172, 100] on textarea at bounding box center [190, 109] width 99 height 40
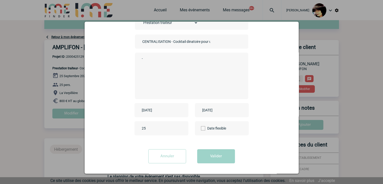
scroll to position [35, 0]
type textarea "-"
click at [209, 153] on button "Valider" at bounding box center [216, 155] width 38 height 14
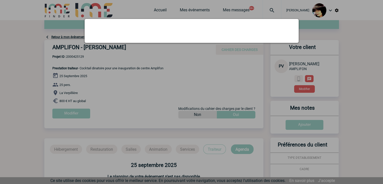
scroll to position [0, 0]
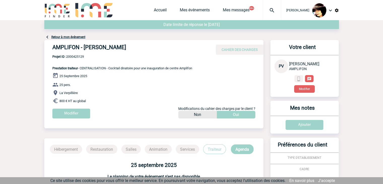
click at [269, 11] on img at bounding box center [272, 10] width 18 height 6
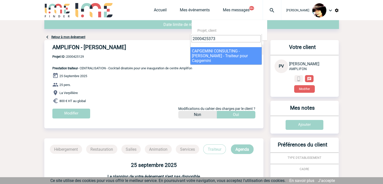
type input "2000425373"
select select "24874"
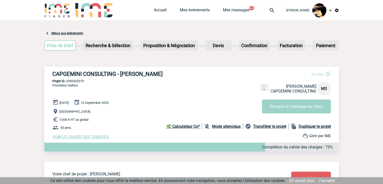
click at [69, 137] on span "VOIR LE CAHIER DES CHARGES" at bounding box center [80, 136] width 56 height 5
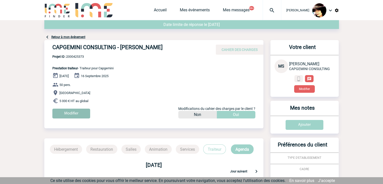
click at [70, 111] on input "Modifier" at bounding box center [71, 114] width 38 height 10
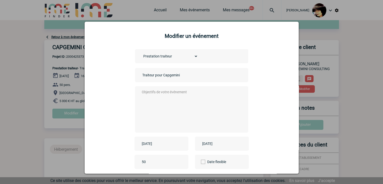
click at [141, 76] on input "Traiteur pour Capgemini" at bounding box center [176, 75] width 71 height 7
type input "CENTRALISATION - Traiteur pour Capgemini"
click at [153, 91] on textarea at bounding box center [190, 109] width 99 height 40
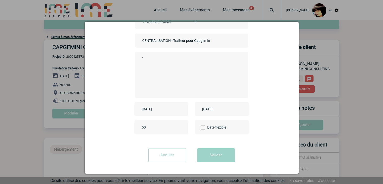
scroll to position [35, 0]
type textarea "-"
click at [211, 154] on button "Valider" at bounding box center [216, 155] width 38 height 14
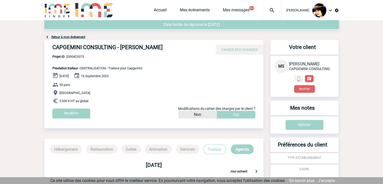
click at [266, 10] on img at bounding box center [272, 10] width 18 height 6
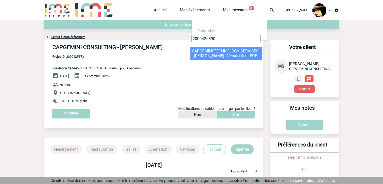
type input "2000425390"
select select "24891"
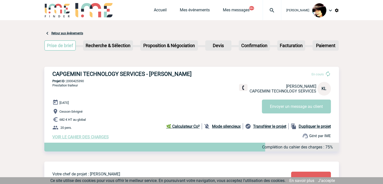
click at [95, 136] on span "VOIR LE CAHIER DES CHARGES" at bounding box center [80, 136] width 56 height 5
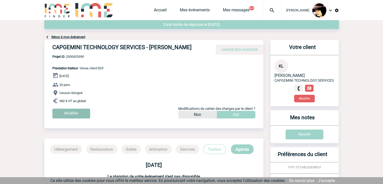
click at [76, 113] on input "Modifier" at bounding box center [71, 114] width 38 height 10
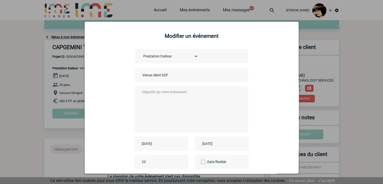
click at [141, 74] on input "Venue client EDF" at bounding box center [176, 75] width 71 height 7
type input "CENTRALISATION - Venue client EDF"
click at [188, 106] on textarea at bounding box center [190, 109] width 99 height 40
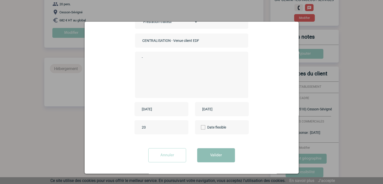
scroll to position [101, 0]
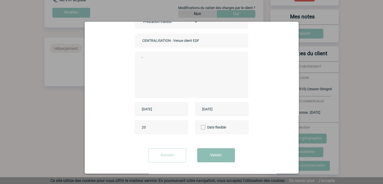
type textarea "-"
click at [217, 155] on button "Valider" at bounding box center [216, 155] width 38 height 14
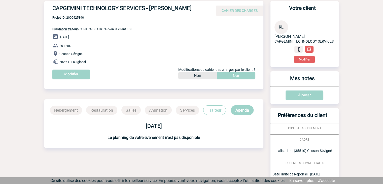
scroll to position [0, 0]
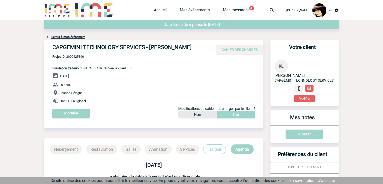
click at [270, 9] on img at bounding box center [272, 10] width 18 height 6
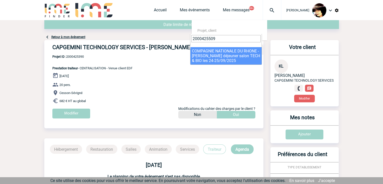
type input "2000425509"
select select "25010"
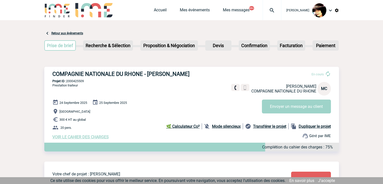
click at [66, 139] on span "VOIR LE CAHIER DES CHARGES" at bounding box center [80, 136] width 56 height 5
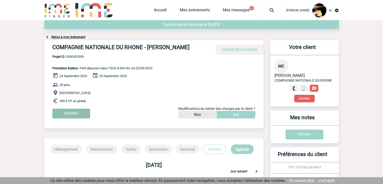
click at [67, 118] on input "Modifier" at bounding box center [71, 114] width 38 height 10
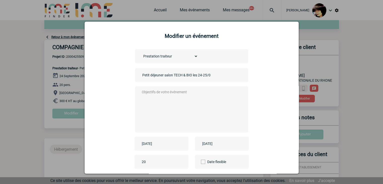
click at [141, 75] on input "Petit déjeuner salon TECH & BIO les 24-25/09/2025" at bounding box center [176, 75] width 71 height 7
type input "CENTRALISATION - Petit déjeuner salon TECH & BIO les 24-25/09/2025"
click at [200, 117] on textarea at bounding box center [190, 109] width 99 height 40
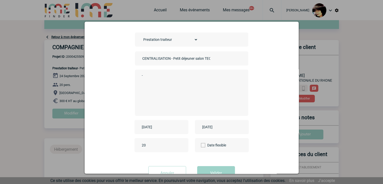
scroll to position [35, 0]
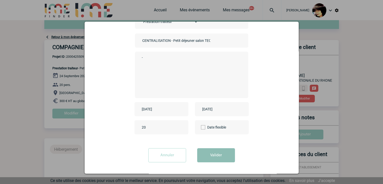
type textarea "-"
click at [222, 151] on button "Valider" at bounding box center [216, 155] width 38 height 14
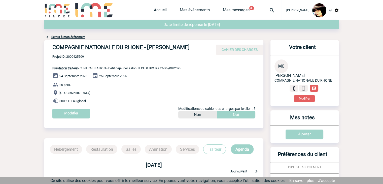
click at [267, 9] on img at bounding box center [272, 10] width 18 height 6
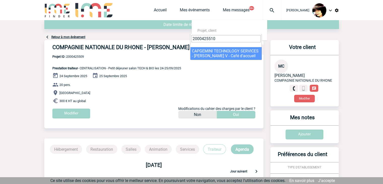
type input "2000425510"
select select "25011"
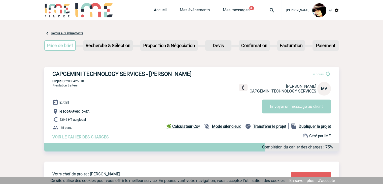
click at [77, 137] on span "VOIR LE CAHIER DES CHARGES" at bounding box center [80, 136] width 56 height 5
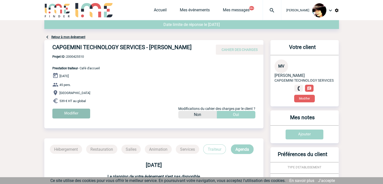
click at [72, 112] on input "Modifier" at bounding box center [71, 114] width 38 height 10
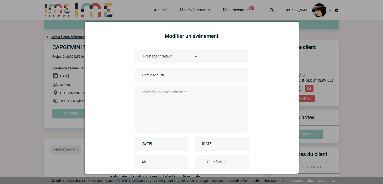
click at [141, 75] on input "Café d'accueil" at bounding box center [176, 75] width 71 height 7
type input "CENTRALISATION - Café d'accueil"
click at [160, 111] on textarea at bounding box center [190, 109] width 99 height 40
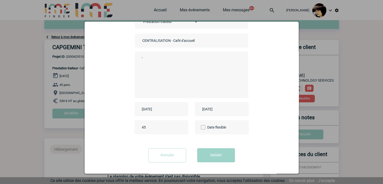
scroll to position [35, 0]
type textarea "-"
click at [205, 156] on button "Valider" at bounding box center [216, 155] width 38 height 14
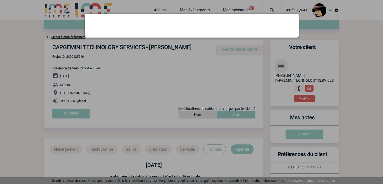
scroll to position [0, 0]
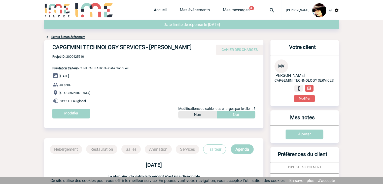
click at [269, 9] on img at bounding box center [272, 10] width 18 height 6
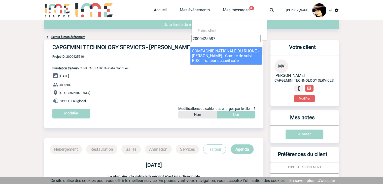
type input "2000425587"
select select "25088"
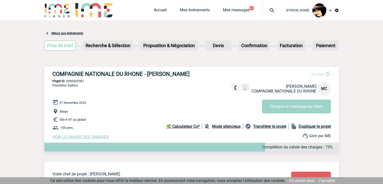
click at [72, 139] on span "VOIR LE CAHIER DES CHARGES" at bounding box center [80, 136] width 56 height 5
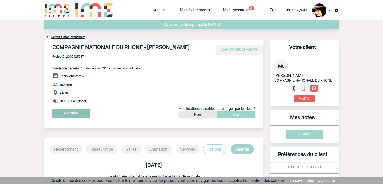
click at [68, 118] on input "Modifier" at bounding box center [71, 114] width 38 height 10
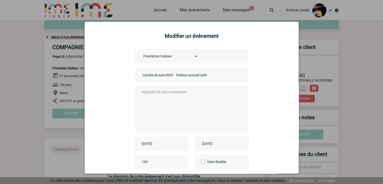
click at [138, 76] on div "Comite de suivi RDS - Traiteur accueil café" at bounding box center [191, 75] width 113 height 14
click at [141, 76] on input "Comite de suivi RDS - Traiteur accueil café" at bounding box center [176, 75] width 71 height 7
type input "CENTRALISATION - Comite de suivi RDS - Traiteur accueil café"
click at [163, 109] on textarea at bounding box center [190, 109] width 99 height 40
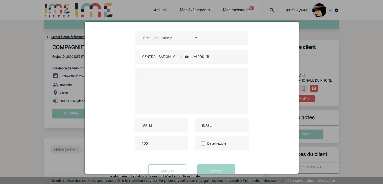
scroll to position [35, 0]
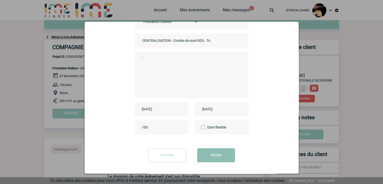
type textarea "-"
click at [205, 153] on button "Valider" at bounding box center [216, 155] width 38 height 14
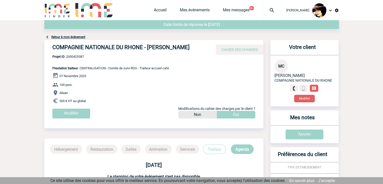
click at [267, 11] on img at bounding box center [272, 10] width 18 height 6
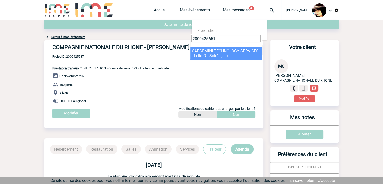
type input "2000425651"
select select "25152"
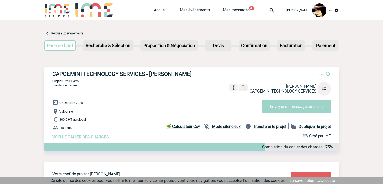
click at [95, 138] on span "VOIR LE CAHIER DES CHARGES" at bounding box center [80, 136] width 56 height 5
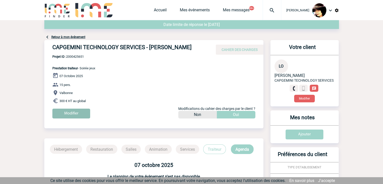
click at [69, 109] on input "Modifier" at bounding box center [71, 114] width 38 height 10
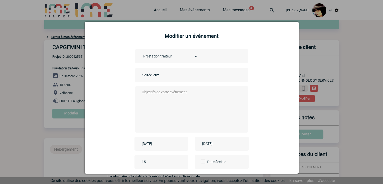
click at [141, 76] on input "Soirée jeux" at bounding box center [176, 75] width 71 height 7
type input "CENTRALISATION - Soirée jeux"
click at [180, 126] on textarea at bounding box center [190, 109] width 99 height 40
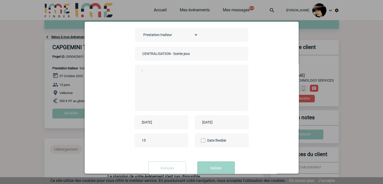
scroll to position [35, 0]
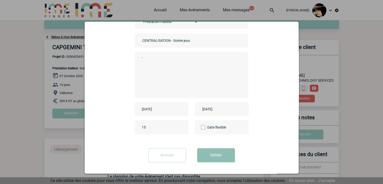
type textarea "-"
click at [205, 152] on button "Valider" at bounding box center [216, 155] width 38 height 14
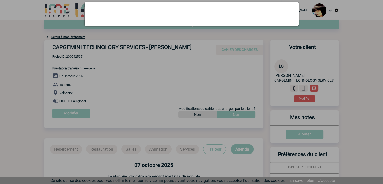
scroll to position [0, 0]
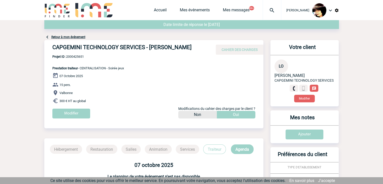
click at [266, 9] on img at bounding box center [272, 10] width 18 height 6
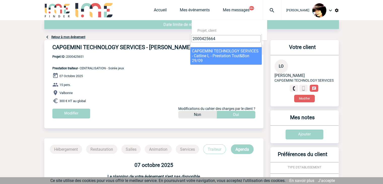
type input "2000425664"
select select "25165"
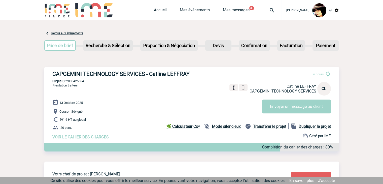
click at [72, 138] on span "VOIR LE CAHIER DES CHARGES" at bounding box center [80, 136] width 56 height 5
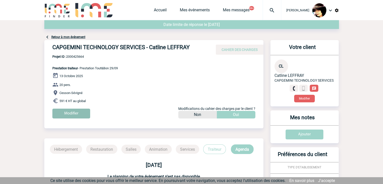
click at [70, 113] on input "Modifier" at bounding box center [71, 114] width 38 height 10
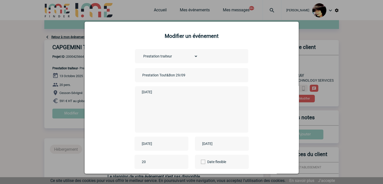
click at [141, 76] on input "Prestation Tout&Bon 29/09" at bounding box center [176, 75] width 71 height 7
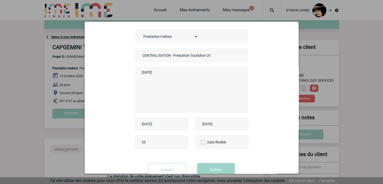
scroll to position [35, 0]
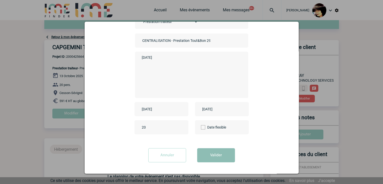
type input "CENTRALISATION - Prestation Tout&Bon 29/09"
click at [210, 150] on button "Valider" at bounding box center [216, 155] width 38 height 14
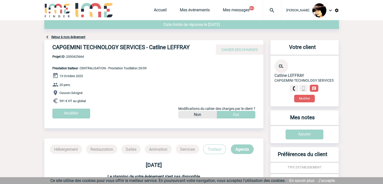
click at [267, 9] on img at bounding box center [272, 10] width 18 height 6
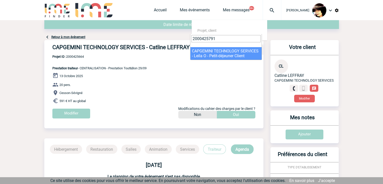
type input "2000425791"
select select "25292"
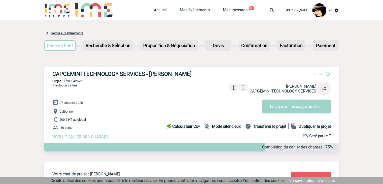
click at [78, 137] on span "VOIR LE CAHIER DES CHARGES" at bounding box center [80, 136] width 56 height 5
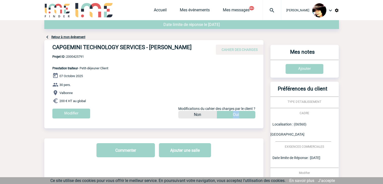
click at [78, 137] on div "CAPGEMINI TECHNOLOGY SERVICES - [PERSON_NAME] CAHIER DES CHARGES CAPGEMINI TECH…" at bounding box center [153, 161] width 219 height 243
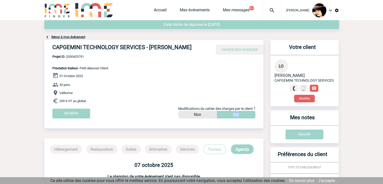
click at [118, 120] on div "CAPGEMINI TECHNOLOGY SERVICES - [PERSON_NAME] CAHIER DES CHARGES CAPGEMINI TECH…" at bounding box center [153, 84] width 219 height 88
click at [133, 110] on div "Modifier" at bounding box center [157, 116] width 211 height 14
click at [113, 112] on div "Modifier" at bounding box center [157, 116] width 211 height 14
click at [77, 114] on div "Modifier" at bounding box center [157, 116] width 211 height 14
click at [72, 113] on input "Modifier" at bounding box center [71, 114] width 38 height 10
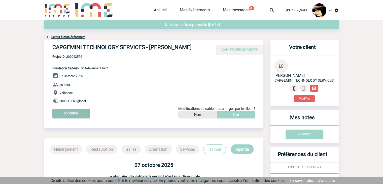
click at [72, 113] on input "Modifier" at bounding box center [71, 114] width 38 height 10
click at [73, 113] on input "Modifier" at bounding box center [71, 114] width 38 height 10
click at [73, 64] on div at bounding box center [66, 32] width 132 height 64
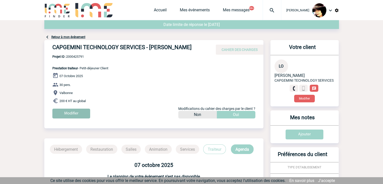
click at [73, 113] on div at bounding box center [191, 92] width 383 height 184
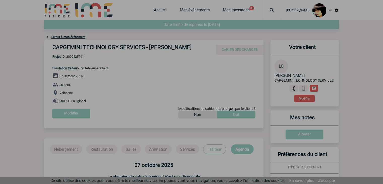
click at [73, 113] on div at bounding box center [191, 92] width 383 height 184
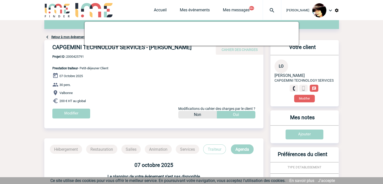
drag, startPoint x: 140, startPoint y: 83, endPoint x: 122, endPoint y: 92, distance: 20.3
click at [140, 84] on p "30 pers." at bounding box center [157, 85] width 211 height 6
click at [71, 111] on input "Modifier" at bounding box center [71, 114] width 38 height 10
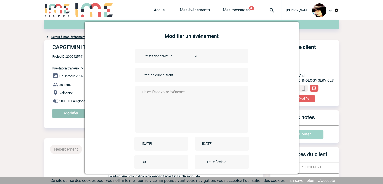
click at [71, 111] on body "Rachel SABOUREAU Accueil Mes événements 99+" at bounding box center [191, 154] width 383 height 309
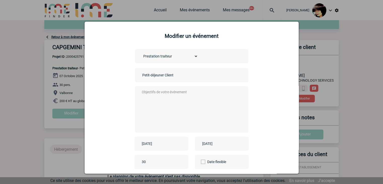
click at [137, 76] on div "Petit-déjeuner Client" at bounding box center [191, 75] width 113 height 14
click at [141, 76] on input "Petit-déjeuner Client" at bounding box center [176, 75] width 71 height 7
type input "CENTRALISATION - Petit-déjeuner Client"
click at [151, 98] on textarea at bounding box center [190, 109] width 99 height 40
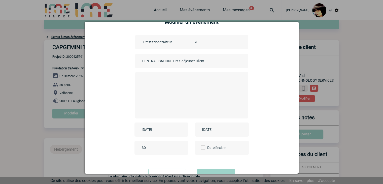
scroll to position [35, 0]
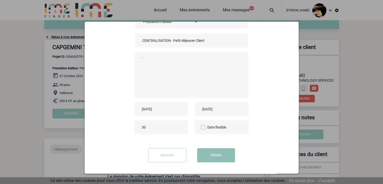
type textarea "-"
click at [217, 155] on button "Valider" at bounding box center [216, 155] width 38 height 14
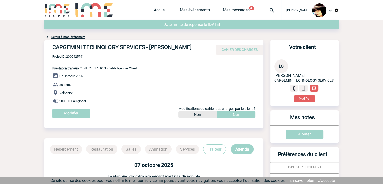
click at [269, 10] on img at bounding box center [272, 10] width 18 height 6
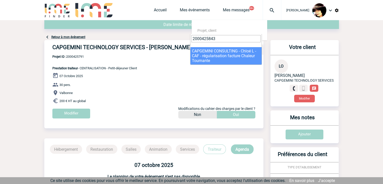
type input "2000425843"
select select "25344"
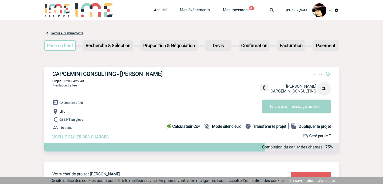
click at [96, 137] on span "VOIR LE CAHIER DES CHARGES" at bounding box center [80, 136] width 56 height 5
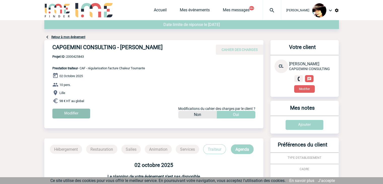
click at [71, 116] on input "Modifier" at bounding box center [71, 114] width 38 height 10
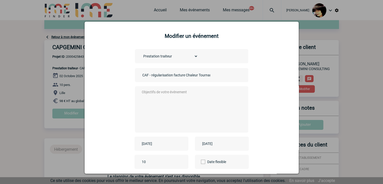
drag, startPoint x: 147, startPoint y: 75, endPoint x: 133, endPoint y: 74, distance: 13.9
click at [131, 75] on div "Choisissez un type d'évènement Séminaire avec nuitée Séminaire sans nuitée Repa…" at bounding box center [191, 113] width 201 height 128
type input "CENTRALISATION - - régularisation facture Chaleur Tournante"
click at [204, 117] on textarea at bounding box center [190, 109] width 99 height 40
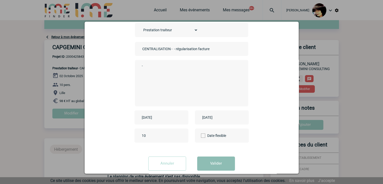
scroll to position [35, 0]
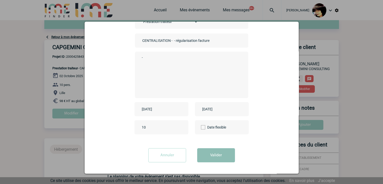
type textarea "-"
click at [210, 156] on button "Valider" at bounding box center [216, 155] width 38 height 14
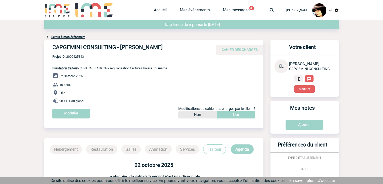
click at [269, 10] on img at bounding box center [272, 10] width 18 height 6
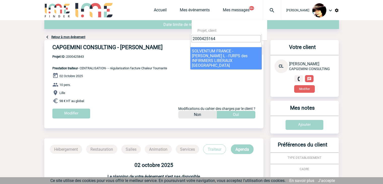
type input "2000425164"
select select "24665"
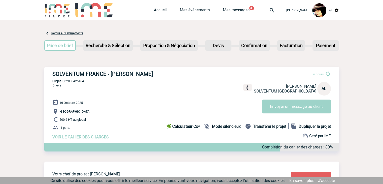
click at [71, 137] on span "VOIR LE CAHIER DES CHARGES" at bounding box center [80, 136] width 56 height 5
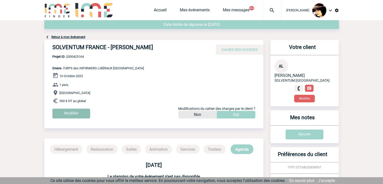
click at [78, 113] on input "Modifier" at bounding box center [71, 114] width 38 height 10
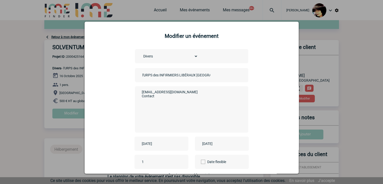
click at [137, 77] on div "l'URPS des INFIRMIERS LIBÉRAUX [GEOGRAPHIC_DATA]" at bounding box center [191, 75] width 113 height 14
click at [138, 76] on div "l'URPS des INFIRMIERS LIBÉRAUX BRETAGNE" at bounding box center [191, 75] width 113 height 14
click at [141, 75] on input "l'URPS des INFIRMIERS LIBÉRAUX BRETAGNE" at bounding box center [176, 75] width 71 height 7
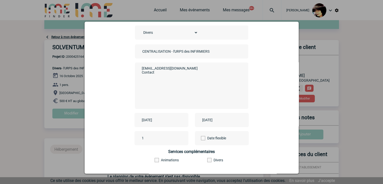
scroll to position [56, 0]
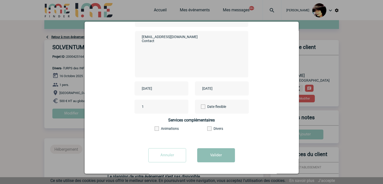
type input "CENTRALISATION - l'URPS des INFIRMIERS LIBÉRAUX BRETAGNE"
click at [213, 158] on button "Valider" at bounding box center [216, 155] width 38 height 14
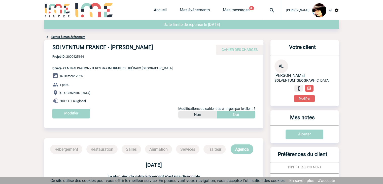
click at [267, 11] on img at bounding box center [272, 10] width 18 height 6
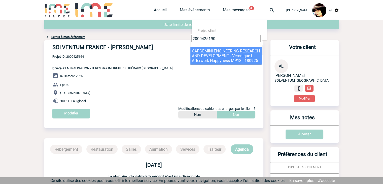
type input "2000425190"
select select "24691"
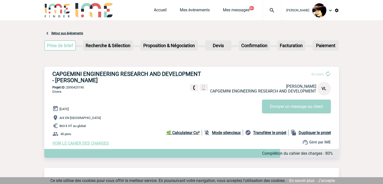
click at [81, 144] on span "VOIR LE CAHIER DES CHARGES" at bounding box center [80, 143] width 56 height 5
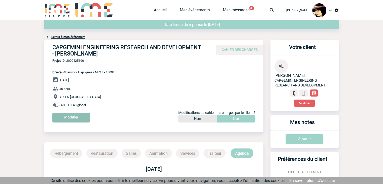
click at [74, 115] on input "Modifier" at bounding box center [71, 118] width 38 height 10
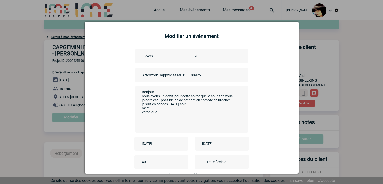
click at [141, 76] on input "Afterwork Happyness MP13 - 180925" at bounding box center [176, 75] width 71 height 7
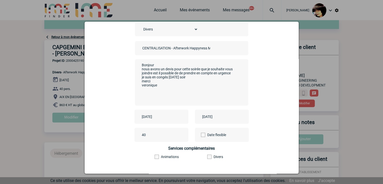
scroll to position [56, 0]
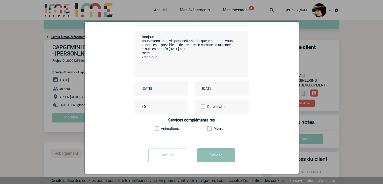
type input "CENTRALISATION - Afterwork Happyness MP13 - 180925"
click at [212, 153] on button "Valider" at bounding box center [216, 155] width 38 height 14
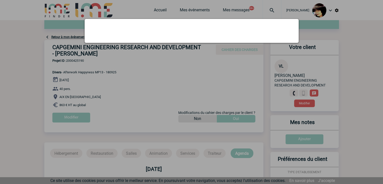
scroll to position [0, 0]
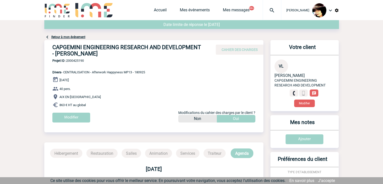
click at [268, 10] on img at bounding box center [272, 10] width 18 height 6
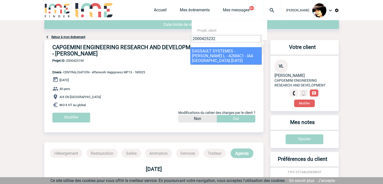
type input "2000425232"
select select "24733"
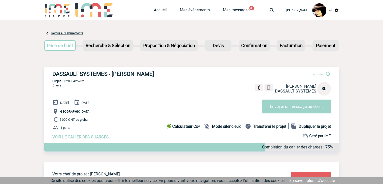
click at [84, 138] on span "VOIR LE CAHIER DES CHARGES" at bounding box center [80, 136] width 56 height 5
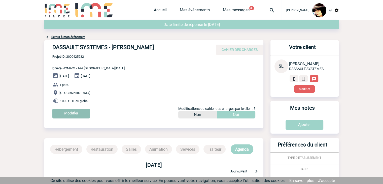
click at [66, 117] on input "Modifier" at bounding box center [71, 114] width 38 height 10
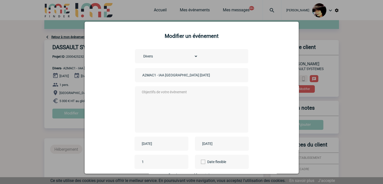
click at [142, 75] on input "A2MAC1 - IAA [GEOGRAPHIC_DATA] [DATE]" at bounding box center [176, 75] width 71 height 7
click at [141, 75] on input "A2MAC1 - IAA [GEOGRAPHIC_DATA] [DATE]" at bounding box center [176, 75] width 71 height 7
type input "CENTRALISATION - A2MAC1 - IAA [GEOGRAPHIC_DATA] [DATE]"
click at [167, 92] on textarea at bounding box center [190, 109] width 99 height 40
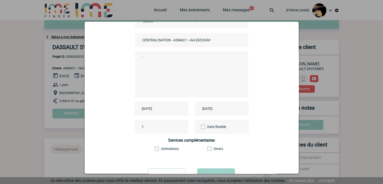
scroll to position [56, 0]
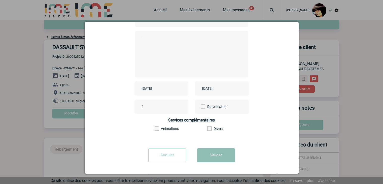
type textarea "-"
click at [207, 157] on button "Valider" at bounding box center [216, 155] width 38 height 14
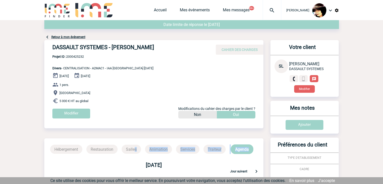
drag, startPoint x: 210, startPoint y: 153, endPoint x: 81, endPoint y: 144, distance: 128.7
click at [86, 145] on div "Hébergement Restauration Salles Animation Services Traiteur Agenda Aucune infor…" at bounding box center [153, 162] width 219 height 49
click at [269, 12] on img at bounding box center [272, 10] width 18 height 6
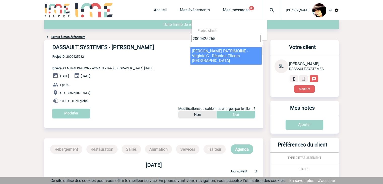
type input "2000425265"
select select "24766"
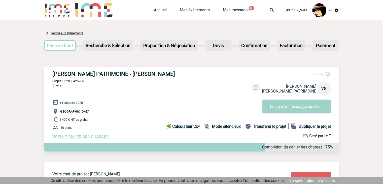
click at [89, 136] on span "VOIR LE CAHIER DES CHARGES" at bounding box center [80, 136] width 56 height 5
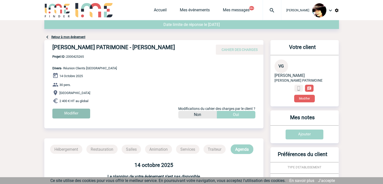
click at [73, 116] on input "Modifier" at bounding box center [71, 114] width 38 height 10
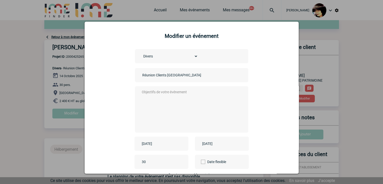
click at [139, 76] on div "Réunion Clients Marseille" at bounding box center [191, 75] width 113 height 14
click at [141, 75] on input "Réunion Clients Marseille" at bounding box center [176, 75] width 71 height 7
type input "CENTRALISATION - Réunion Clients Marseille"
click at [173, 106] on textarea at bounding box center [190, 109] width 99 height 40
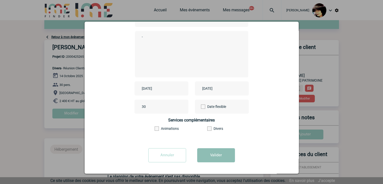
scroll to position [56, 0]
type textarea "-"
click at [220, 156] on button "Valider" at bounding box center [216, 155] width 38 height 14
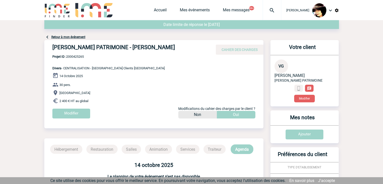
click at [268, 8] on img at bounding box center [272, 10] width 18 height 6
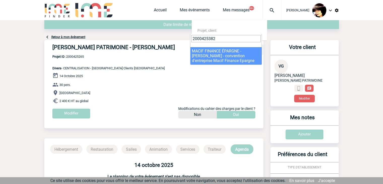
type input "2000425382"
select select "24883"
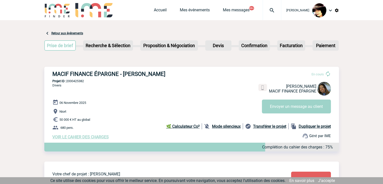
click at [90, 138] on span "VOIR LE CAHIER DES CHARGES" at bounding box center [80, 136] width 56 height 5
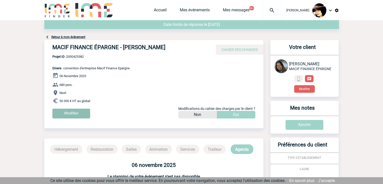
click at [74, 112] on input "Modifier" at bounding box center [71, 114] width 38 height 10
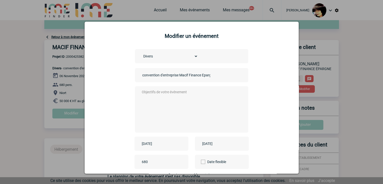
click at [141, 76] on input "convention d'entreprise Macif Finance Epargne" at bounding box center [176, 75] width 71 height 7
type input "CENTRALISATION - convention d'entreprise Macif Finance Epargne"
click at [167, 101] on textarea at bounding box center [190, 109] width 99 height 40
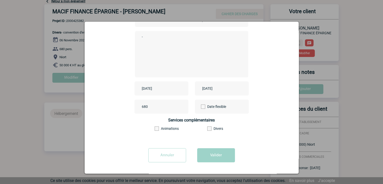
scroll to position [50, 0]
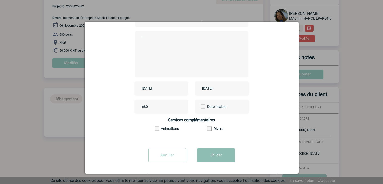
type textarea "-"
click at [209, 156] on button "Valider" at bounding box center [216, 155] width 38 height 14
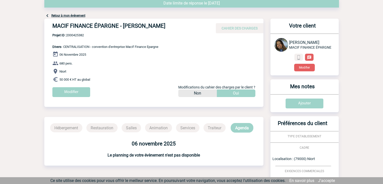
scroll to position [0, 0]
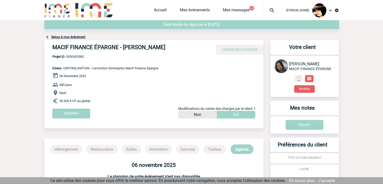
click at [267, 10] on img at bounding box center [272, 10] width 18 height 6
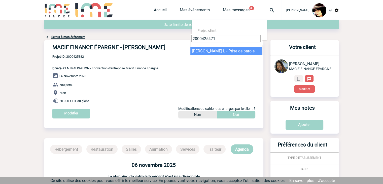
type input "2000425471"
select select "24972"
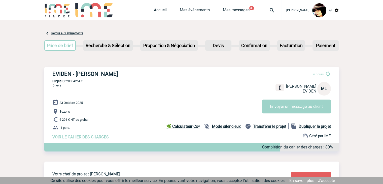
click at [68, 136] on span "VOIR LE CAHIER DES CHARGES" at bounding box center [80, 136] width 56 height 5
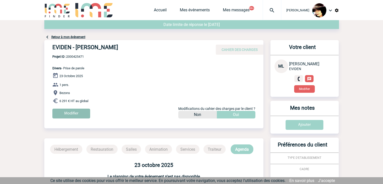
click at [61, 111] on input "Modifier" at bounding box center [71, 114] width 38 height 10
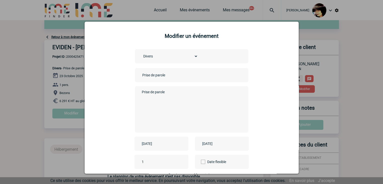
click at [141, 76] on input "Prise de parole" at bounding box center [176, 75] width 71 height 7
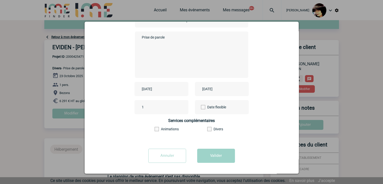
scroll to position [56, 0]
type input "CENTRALISATION - Prise de parole"
click at [205, 149] on button "Valider" at bounding box center [216, 155] width 38 height 14
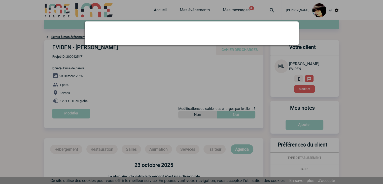
scroll to position [0, 0]
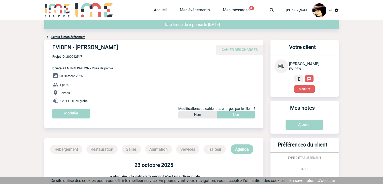
click at [267, 10] on img at bounding box center [272, 10] width 18 height 6
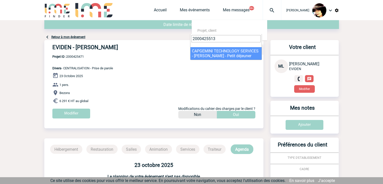
type input "2000425513"
select select "25014"
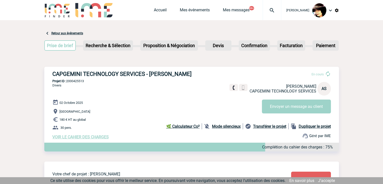
click at [84, 139] on span "VOIR LE CAHIER DES CHARGES" at bounding box center [80, 136] width 56 height 5
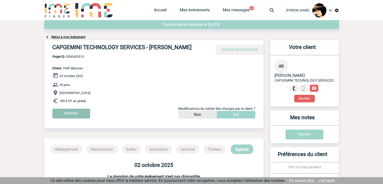
click at [72, 114] on input "Modifier" at bounding box center [71, 114] width 38 height 10
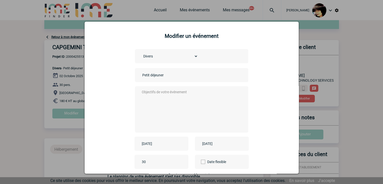
click at [138, 77] on div "Petit déjeuner" at bounding box center [191, 75] width 113 height 14
click at [141, 75] on input "Petit déjeuner" at bounding box center [176, 75] width 71 height 7
type input "CENTRALISATION - Petit déjeuner"
click at [152, 98] on textarea at bounding box center [190, 109] width 99 height 40
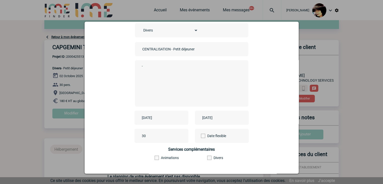
scroll to position [56, 0]
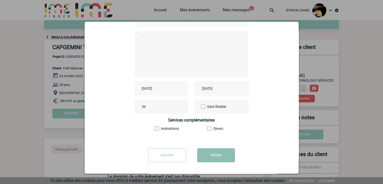
type textarea "-"
click at [208, 155] on button "Valider" at bounding box center [216, 155] width 38 height 14
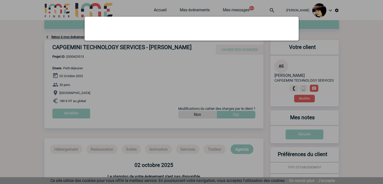
scroll to position [0, 0]
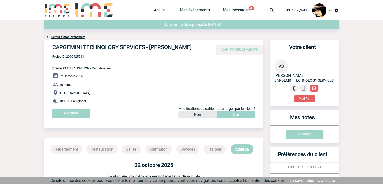
click at [267, 11] on img at bounding box center [272, 10] width 18 height 6
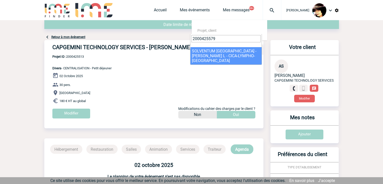
type input "2000425579"
select select "25080"
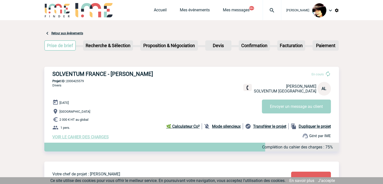
click at [80, 137] on span "VOIR LE CAHIER DES CHARGES" at bounding box center [80, 136] width 56 height 5
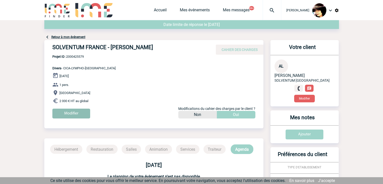
click at [73, 116] on input "Modifier" at bounding box center [71, 114] width 38 height 10
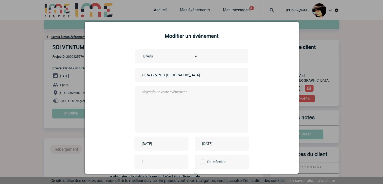
click at [141, 74] on input "CICA-LYMPHO-[GEOGRAPHIC_DATA]" at bounding box center [176, 75] width 71 height 7
type input "CENTRALISATION - CICA-LYMPHO-[GEOGRAPHIC_DATA]"
click at [156, 94] on textarea at bounding box center [190, 109] width 99 height 40
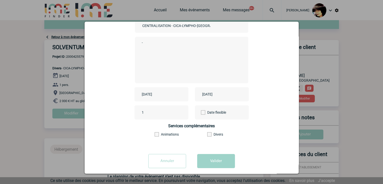
scroll to position [56, 0]
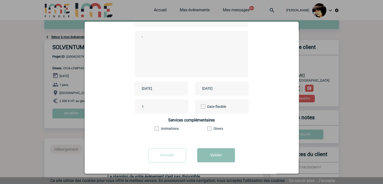
type textarea "-"
click at [210, 159] on button "Valider" at bounding box center [216, 155] width 38 height 14
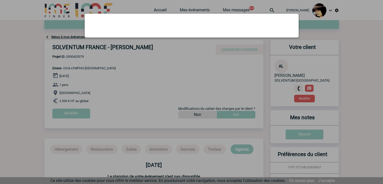
scroll to position [0, 0]
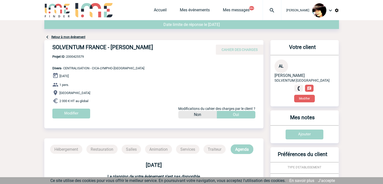
click at [267, 10] on img at bounding box center [272, 10] width 18 height 6
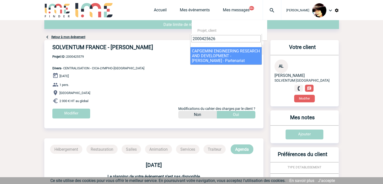
type input "2000425626"
select select "25127"
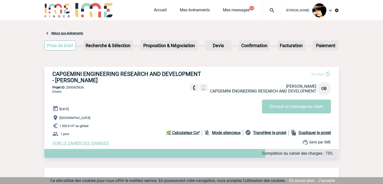
click at [68, 144] on span "VOIR LE CAHIER DES CHARGES" at bounding box center [80, 143] width 56 height 5
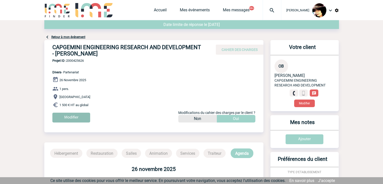
click at [73, 119] on input "Modifier" at bounding box center [71, 118] width 38 height 10
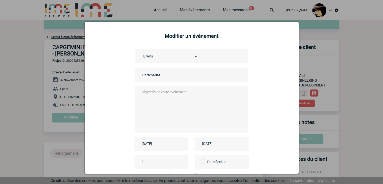
click at [141, 75] on input "Partenariat" at bounding box center [176, 75] width 71 height 7
type input "CENTRALISATION - Partenariat"
click at [152, 103] on textarea at bounding box center [190, 109] width 99 height 40
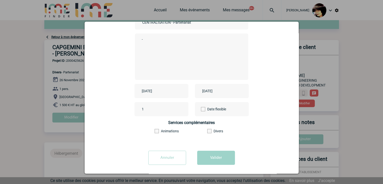
scroll to position [56, 0]
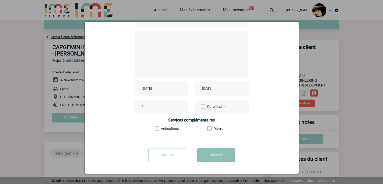
type textarea "-"
click at [210, 161] on button "Valider" at bounding box center [216, 155] width 38 height 14
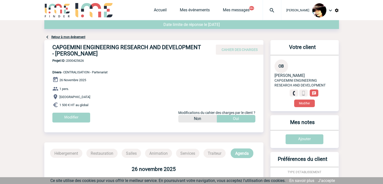
click at [269, 11] on img at bounding box center [272, 10] width 18 height 6
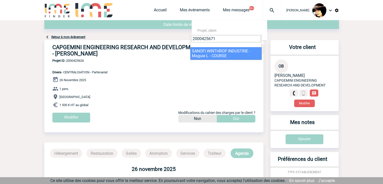
type input "2000425671"
select select "25172"
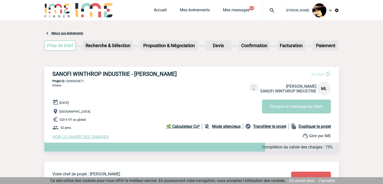
click at [79, 138] on span "VOIR LE CAHIER DES CHARGES" at bounding box center [80, 136] width 56 height 5
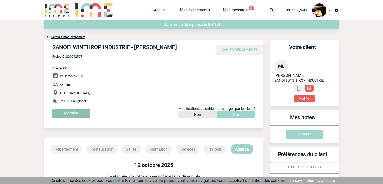
click at [70, 116] on input "Modifier" at bounding box center [71, 114] width 38 height 10
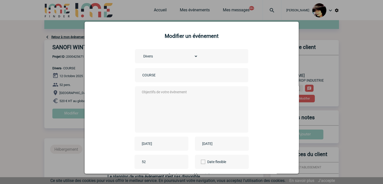
click at [141, 75] on input "COURSE" at bounding box center [176, 75] width 71 height 7
type input "CENTRALISATION - COURSE"
click at [171, 102] on textarea at bounding box center [190, 109] width 99 height 40
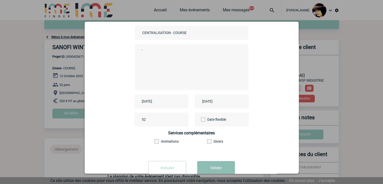
scroll to position [56, 0]
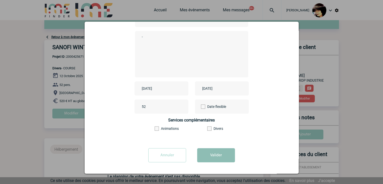
type textarea "-"
click at [217, 157] on button "Valider" at bounding box center [216, 155] width 38 height 14
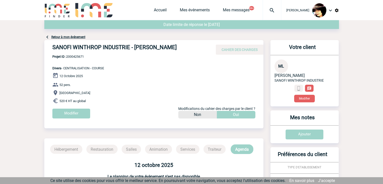
click at [268, 10] on img at bounding box center [272, 10] width 18 height 6
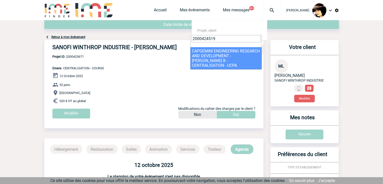
type input "2000424519"
select select "24020"
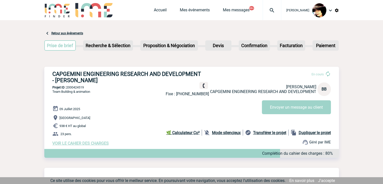
click at [83, 142] on span "VOIR LE CAHIER DES CHARGES" at bounding box center [80, 143] width 56 height 5
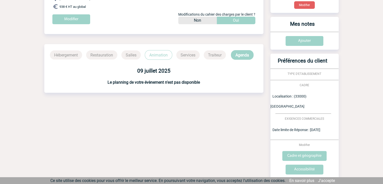
scroll to position [148, 0]
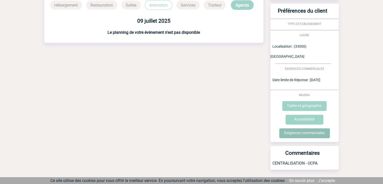
click at [293, 128] on input "Exigences commerciales" at bounding box center [304, 133] width 51 height 10
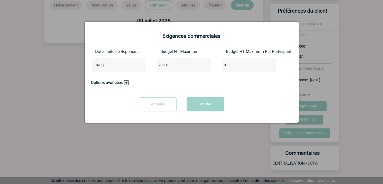
click at [182, 66] on input "938.4" at bounding box center [180, 65] width 47 height 7
type input "938"
click at [202, 104] on button "Valider" at bounding box center [206, 104] width 38 height 14
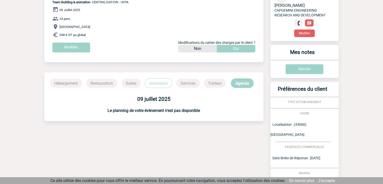
scroll to position [0, 0]
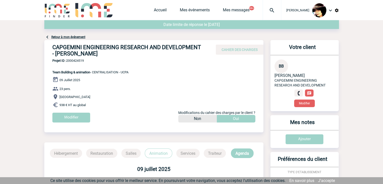
click at [268, 9] on img at bounding box center [272, 10] width 18 height 6
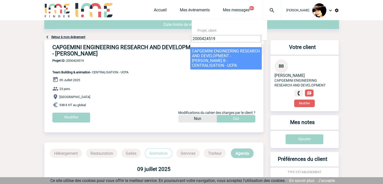
type input "2000424519"
select select "24020"
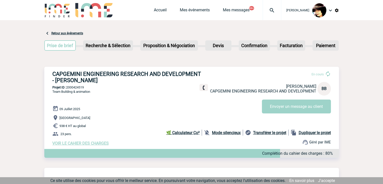
click at [98, 144] on span "VOIR LE CAHIER DES CHARGES" at bounding box center [80, 143] width 56 height 5
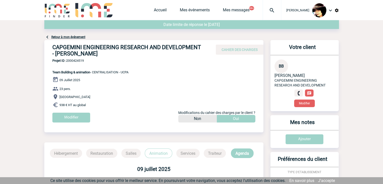
click at [268, 10] on img at bounding box center [272, 10] width 18 height 6
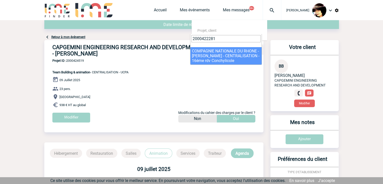
type input "2000422281"
select select "21782"
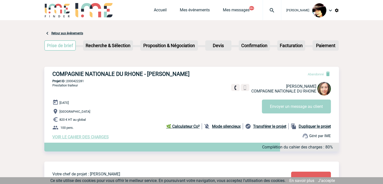
click at [85, 138] on span "VOIR LE CAHIER DES CHARGES" at bounding box center [80, 136] width 56 height 5
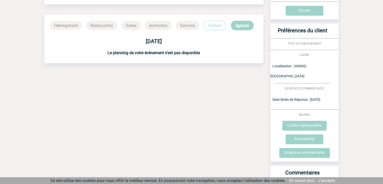
scroll to position [126, 0]
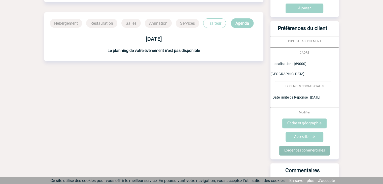
click at [294, 146] on input "Exigences commerciales" at bounding box center [304, 151] width 51 height 10
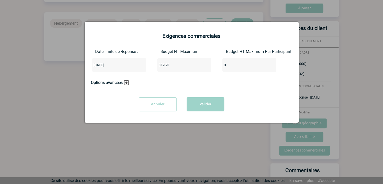
drag, startPoint x: 177, startPoint y: 65, endPoint x: 108, endPoint y: 66, distance: 69.0
click at [108, 66] on div "Date limite de Réponse : [DATE] Budget HT Maximum 819.91 Budget HT Maximum Par …" at bounding box center [191, 62] width 201 height 27
type input "820"
click at [187, 97] on button "Valider" at bounding box center [206, 104] width 38 height 14
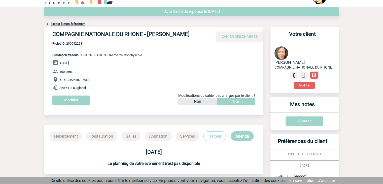
scroll to position [0, 0]
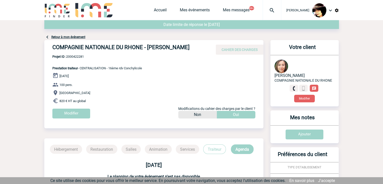
click at [268, 7] on div at bounding box center [272, 10] width 19 height 20
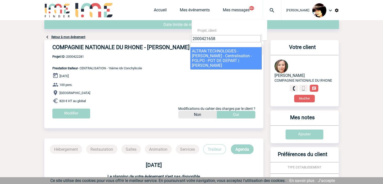
type input "2000421658"
select select "21159"
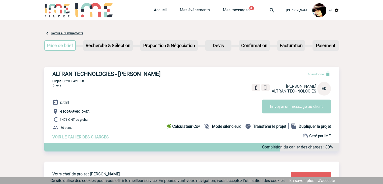
click at [103, 138] on span "VOIR LE CAHIER DES CHARGES" at bounding box center [80, 136] width 56 height 5
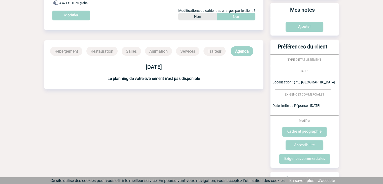
scroll to position [134, 0]
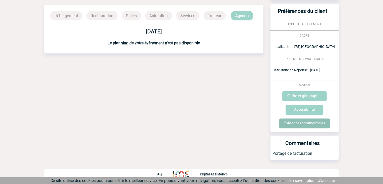
click at [300, 126] on input "Exigences commerciales" at bounding box center [304, 123] width 51 height 10
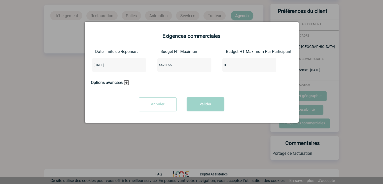
drag, startPoint x: 177, startPoint y: 64, endPoint x: 157, endPoint y: 55, distance: 21.9
click at [125, 66] on div "Date limite de Réponse : [DATE] Budget HT Maximum 4470.66 Budget HT Maximum Par…" at bounding box center [191, 62] width 201 height 27
type input "4471"
click at [201, 106] on button "Valider" at bounding box center [206, 104] width 38 height 14
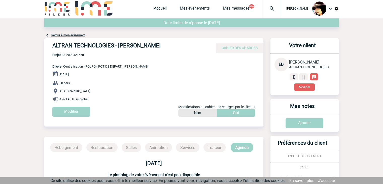
scroll to position [0, 0]
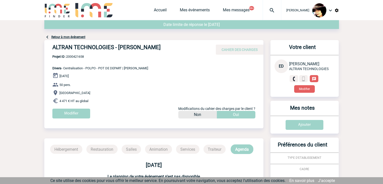
click at [266, 12] on img at bounding box center [272, 10] width 18 height 6
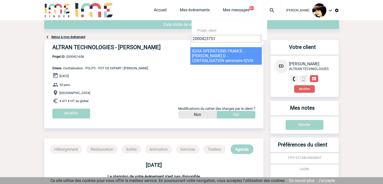
type input "2000423751"
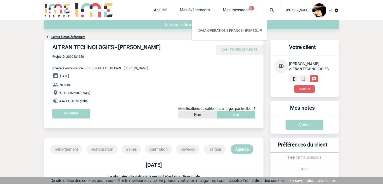
select select "23252"
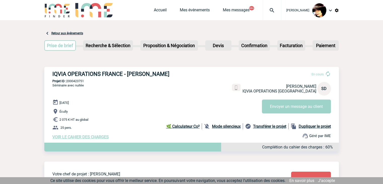
click at [79, 137] on span "VOIR LE CAHIER DES CHARGES" at bounding box center [80, 136] width 56 height 5
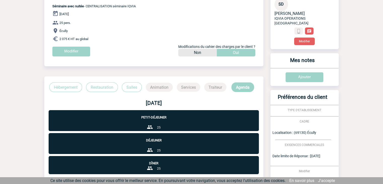
scroll to position [134, 0]
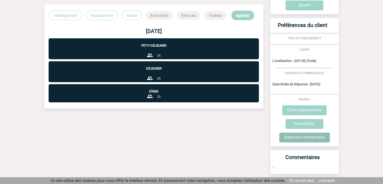
click at [304, 132] on input "Exigences commerciales" at bounding box center [304, 137] width 51 height 10
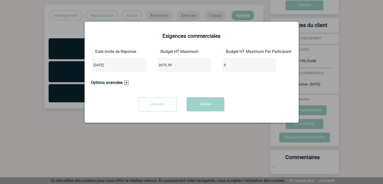
drag, startPoint x: 175, startPoint y: 67, endPoint x: 115, endPoint y: 67, distance: 60.2
click at [115, 67] on div "Date limite de Réponse : [DATE] Budget HT Maximum 2075.39 Budget HT Maximum Par…" at bounding box center [191, 62] width 201 height 27
type input "2075"
click at [187, 97] on button "Valider" at bounding box center [206, 104] width 38 height 14
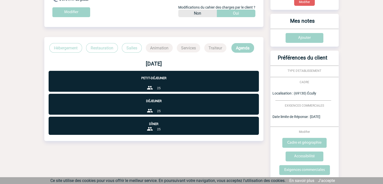
scroll to position [0, 0]
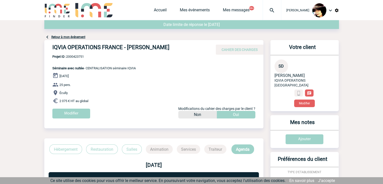
click at [270, 11] on img at bounding box center [272, 10] width 18 height 6
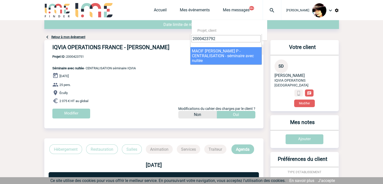
type input "2000423792"
select select "23293"
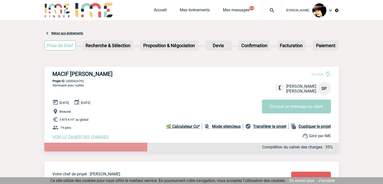
drag, startPoint x: 97, startPoint y: 138, endPoint x: 99, endPoint y: 135, distance: 3.1
click at [97, 138] on span "VOIR LE CAHIER DES CHARGES" at bounding box center [80, 136] width 56 height 5
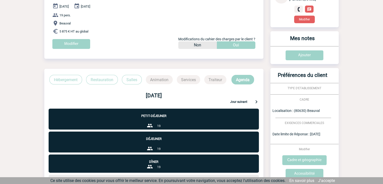
scroll to position [143, 0]
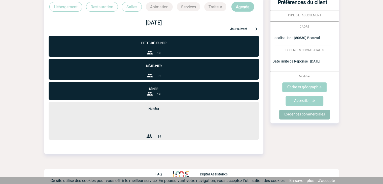
click at [292, 113] on input "Exigences commerciales" at bounding box center [304, 115] width 51 height 10
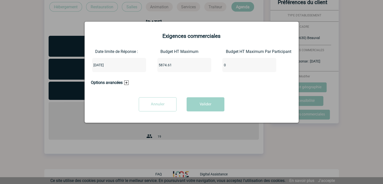
click at [192, 64] on input "5874.61" at bounding box center [180, 65] width 47 height 7
type input "5874"
click at [187, 97] on button "Valider" at bounding box center [206, 104] width 38 height 14
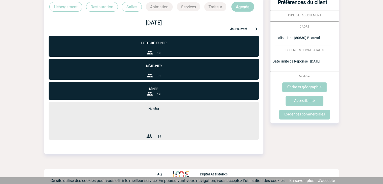
scroll to position [0, 0]
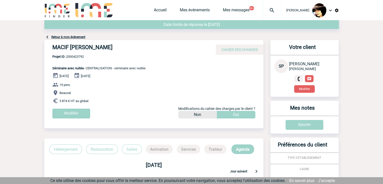
click at [268, 9] on img at bounding box center [272, 10] width 18 height 6
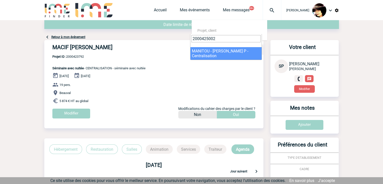
type input "2000425002"
select select "24503"
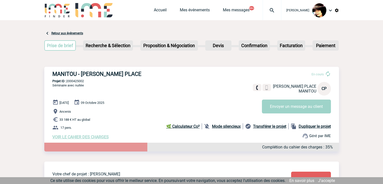
click at [93, 137] on span "VOIR LE CAHIER DES CHARGES" at bounding box center [80, 136] width 56 height 5
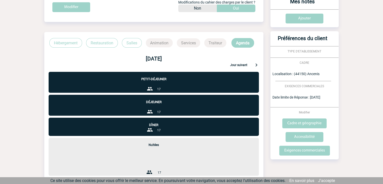
scroll to position [126, 0]
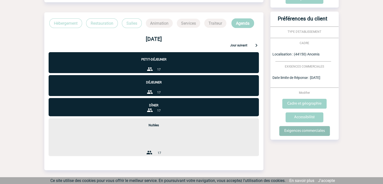
click at [312, 133] on input "Exigences commerciales" at bounding box center [304, 131] width 51 height 10
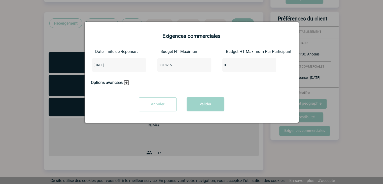
click at [186, 64] on input "33187.5" at bounding box center [180, 65] width 47 height 7
type input "33187"
click at [206, 105] on button "Valider" at bounding box center [206, 104] width 38 height 14
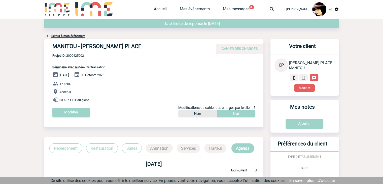
scroll to position [0, 0]
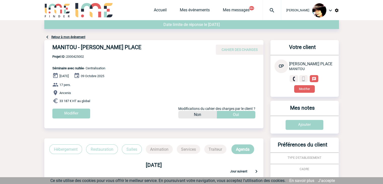
click at [265, 10] on img at bounding box center [272, 10] width 18 height 6
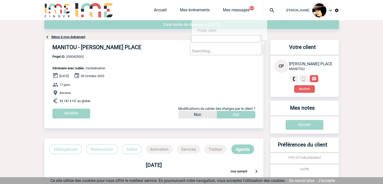
paste input "2000422399"
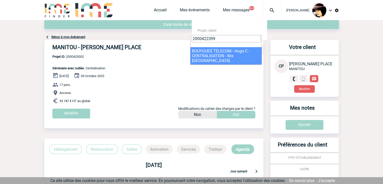
type input "2000422399"
drag, startPoint x: 199, startPoint y: 52, endPoint x: 209, endPoint y: 48, distance: 10.6
select select "21900"
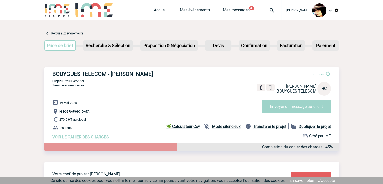
click at [93, 138] on span "VOIR LE CAHIER DES CHARGES" at bounding box center [80, 136] width 56 height 5
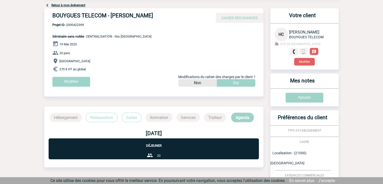
scroll to position [101, 0]
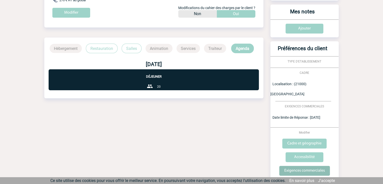
click at [308, 166] on input "Exigences commerciales" at bounding box center [304, 171] width 51 height 10
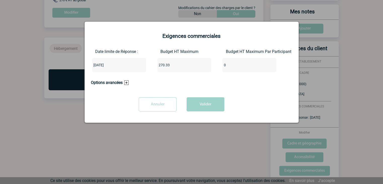
click at [183, 71] on div "270.33" at bounding box center [184, 65] width 54 height 14
click at [180, 67] on input "270.33" at bounding box center [180, 65] width 47 height 7
type input "270"
click at [187, 97] on button "Valider" at bounding box center [206, 104] width 38 height 14
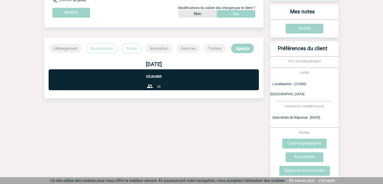
drag, startPoint x: 183, startPoint y: 110, endPoint x: 149, endPoint y: 60, distance: 60.8
click at [183, 110] on div "Date limite de réponse le [DATE] Retour à mon événement BOUYGUES TELECOM - [PER…" at bounding box center [191, 61] width 295 height 284
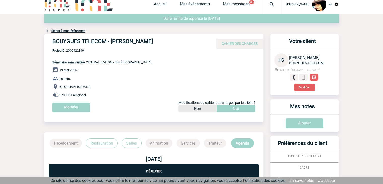
scroll to position [0, 0]
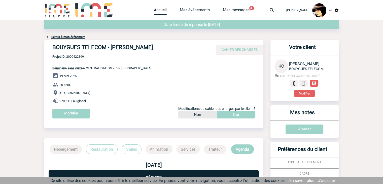
click at [154, 11] on link "Accueil" at bounding box center [160, 11] width 13 height 7
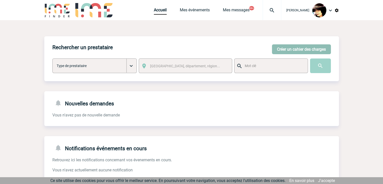
click at [288, 47] on button "Créer un cahier des charges" at bounding box center [301, 49] width 59 height 10
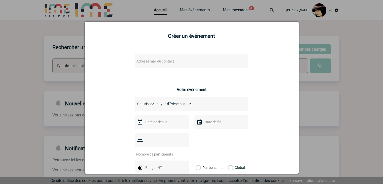
click at [212, 62] on span "Adresse mail du contact" at bounding box center [178, 61] width 88 height 7
click at [148, 69] on input "search" at bounding box center [177, 69] width 86 height 7
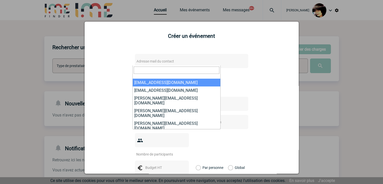
click at [145, 68] on input "search" at bounding box center [177, 69] width 86 height 7
paste input "[EMAIL_ADDRESS][DOMAIN_NAME]"
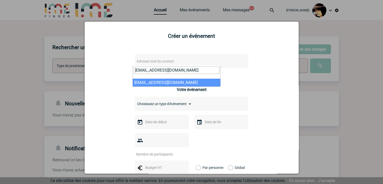
type input "[EMAIL_ADDRESS][DOMAIN_NAME]"
select select "133114"
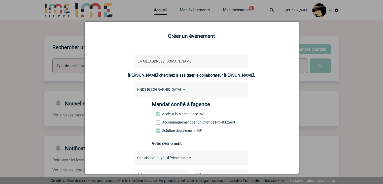
click at [156, 124] on span at bounding box center [158, 122] width 4 height 4
click at [0, 0] on input "Accompagnement par un Chef de Projet Expert" at bounding box center [0, 0] width 0 height 0
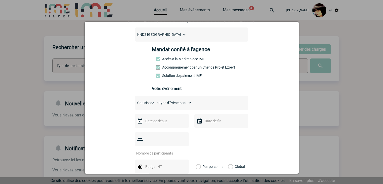
scroll to position [76, 0]
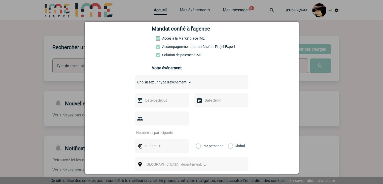
click at [147, 83] on select "Choisissez un type d'évènement Séminaire avec nuitée Séminaire sans nuitée Repa…" at bounding box center [163, 82] width 57 height 7
select select "4"
click at [135, 80] on select "Choisissez un type d'évènement Séminaire avec nuitée Séminaire sans nuitée Repa…" at bounding box center [163, 82] width 57 height 7
click at [152, 103] on input "text" at bounding box center [161, 100] width 35 height 7
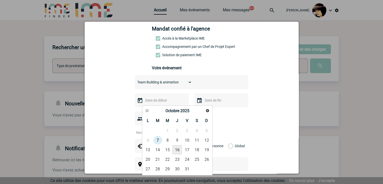
click at [174, 150] on link "16" at bounding box center [177, 149] width 9 height 9
type input "[DATE]"
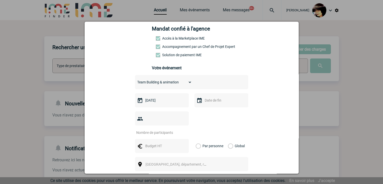
click at [152, 129] on input "number" at bounding box center [158, 132] width 47 height 7
type input "10"
click at [159, 143] on input "text" at bounding box center [161, 146] width 35 height 7
type input "1000"
click at [228, 139] on label "Global" at bounding box center [229, 146] width 3 height 14
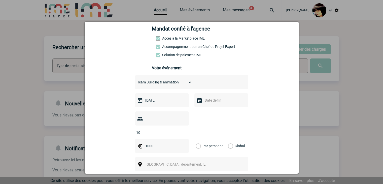
click at [0, 0] on input "Global" at bounding box center [0, 0] width 0 height 0
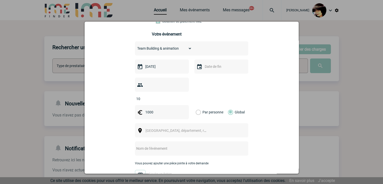
scroll to position [126, 0]
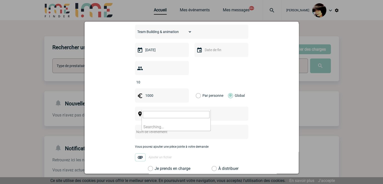
click at [148, 112] on span "[GEOGRAPHIC_DATA], département, région..." at bounding box center [181, 114] width 70 height 4
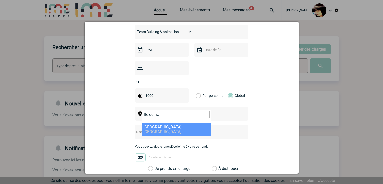
type input "Ile de fra"
select select "2"
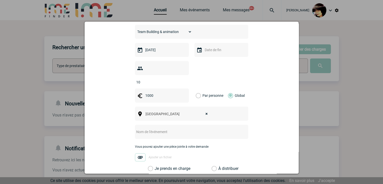
click at [158, 128] on input "text" at bounding box center [185, 131] width 100 height 7
paste input "Demande de devis TEAMUPP - Prestation du [DATE]"
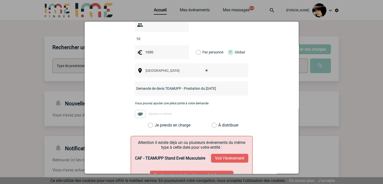
scroll to position [176, 0]
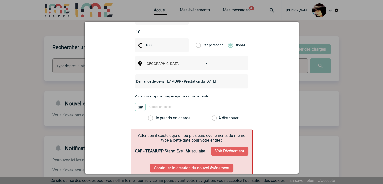
type input "Demande de devis TEAMUPP - Prestation du [DATE]"
click at [213, 116] on label "À distribuer" at bounding box center [214, 118] width 5 height 5
click at [0, 0] on input "À distribuer" at bounding box center [0, 0] width 0 height 0
click at [171, 78] on input "Demande de devis TEAMUPP - Prestation du [DATE]" at bounding box center [185, 81] width 100 height 7
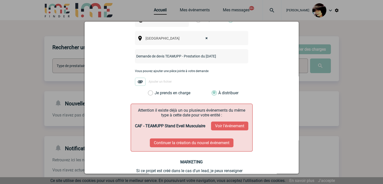
scroll to position [228, 0]
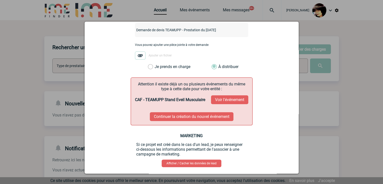
click at [231, 95] on button "Voir l'événement" at bounding box center [229, 99] width 37 height 9
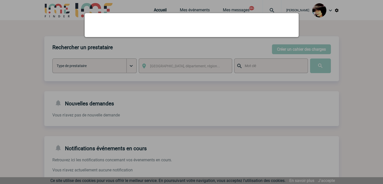
scroll to position [0, 0]
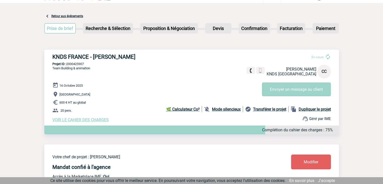
scroll to position [25, 0]
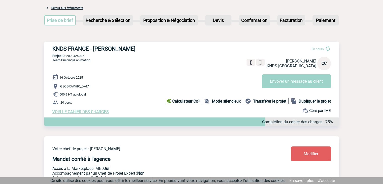
click at [79, 56] on p "Projet ID : 2000425907" at bounding box center [191, 56] width 295 height 4
copy p "2000425907"
